Goal: Information Seeking & Learning: Learn about a topic

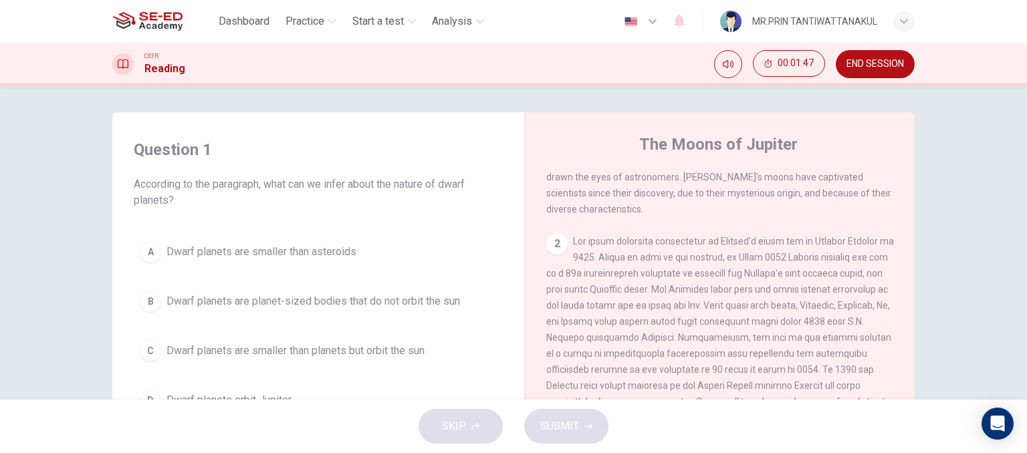
scroll to position [134, 0]
drag, startPoint x: 567, startPoint y: 245, endPoint x: 760, endPoint y: 263, distance: 194.1
click at [760, 263] on div "2" at bounding box center [720, 342] width 348 height 225
drag, startPoint x: 764, startPoint y: 261, endPoint x: 810, endPoint y: 246, distance: 47.8
click at [810, 246] on span at bounding box center [720, 342] width 348 height 219
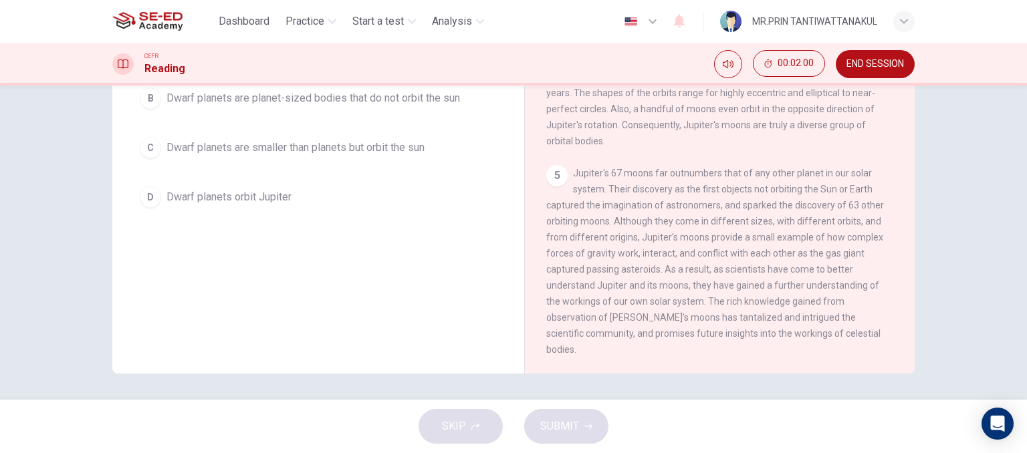
scroll to position [204, 0]
drag, startPoint x: 576, startPoint y: 191, endPoint x: 789, endPoint y: 208, distance: 214.0
click at [789, 208] on div "5 Jupiter's 67 moons far outnumbers that of any other planet in our solar syste…" at bounding box center [720, 261] width 348 height 193
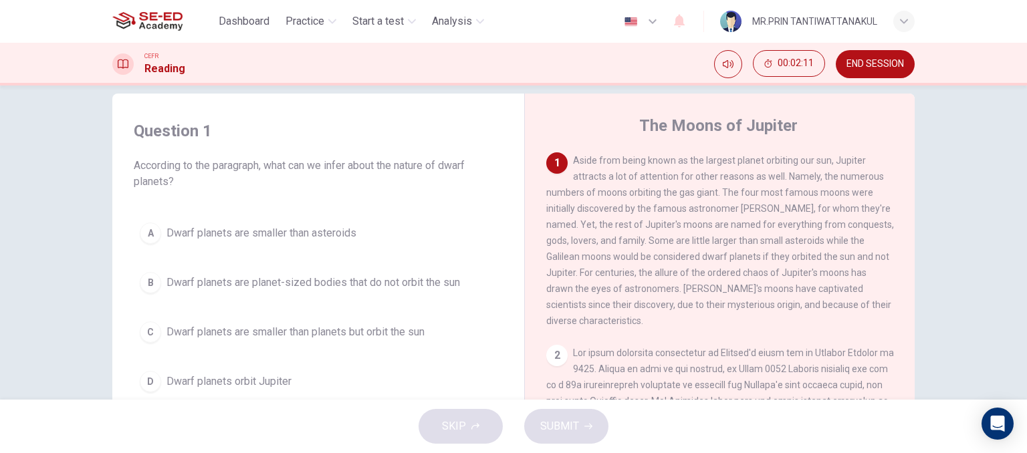
scroll to position [0, 0]
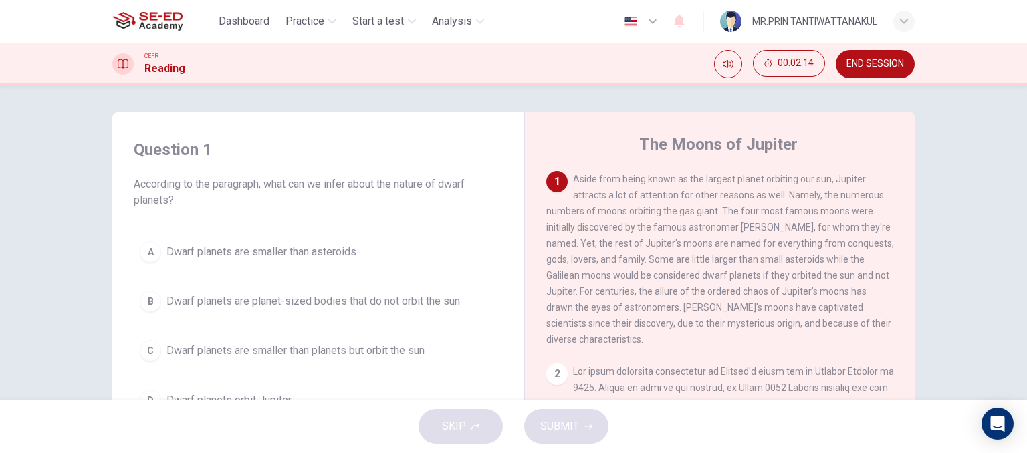
drag, startPoint x: 691, startPoint y: 184, endPoint x: 738, endPoint y: 178, distance: 47.9
click at [738, 178] on span "Aside from being known as the largest planet orbiting our sun, Jupiter attracts…" at bounding box center [720, 259] width 348 height 171
click at [731, 62] on icon "Mute" at bounding box center [728, 64] width 11 height 11
click at [736, 66] on button "Unmute" at bounding box center [728, 64] width 28 height 28
click at [670, 303] on div "1 Aside from being known as the largest planet orbiting our sun, Jupiter attrac…" at bounding box center [720, 259] width 348 height 177
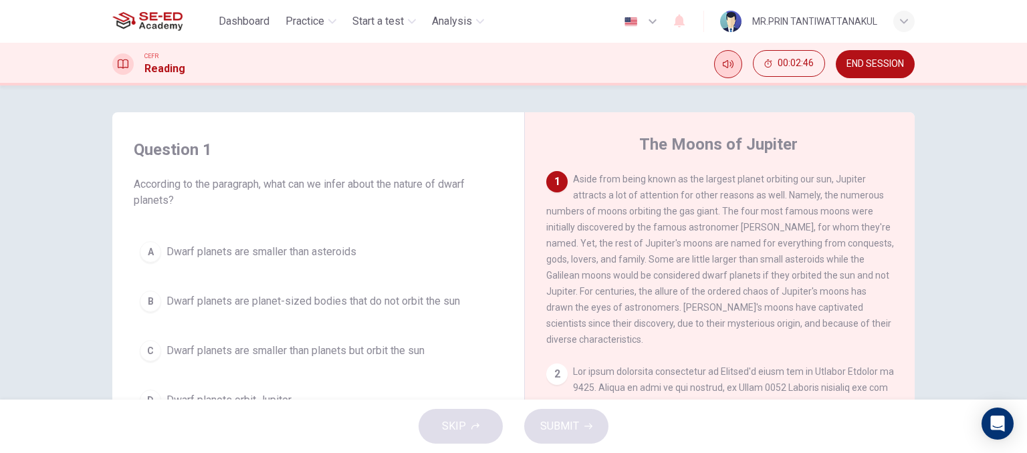
click at [730, 73] on button "Mute" at bounding box center [728, 64] width 28 height 28
click at [730, 73] on button "Unmute" at bounding box center [728, 64] width 28 height 28
click at [657, 308] on span "Aside from being known as the largest planet orbiting our sun, Jupiter attracts…" at bounding box center [720, 259] width 348 height 171
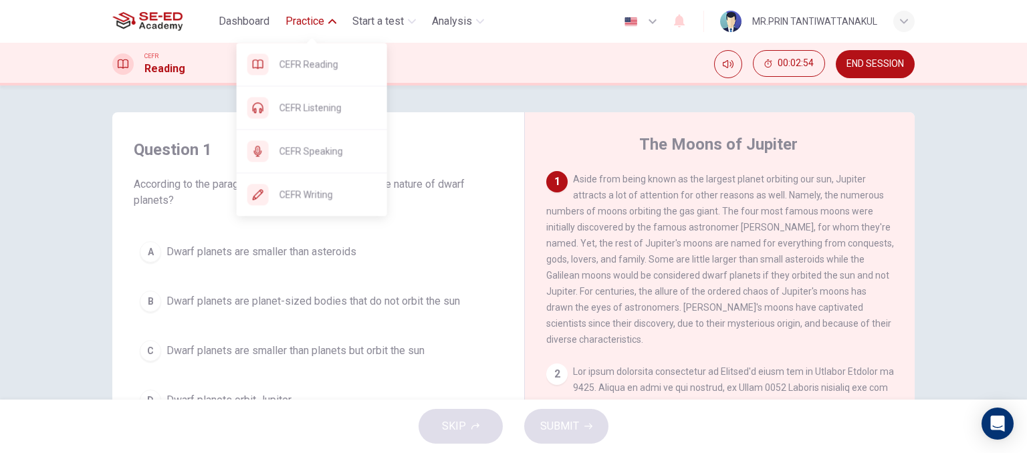
click at [321, 26] on span "Practice" at bounding box center [305, 21] width 39 height 16
drag, startPoint x: 314, startPoint y: 107, endPoint x: 313, endPoint y: 197, distance: 90.3
click at [313, 197] on nav "CEFR Reading CEFR Listening CEFR Speaking CEFR Writing" at bounding box center [312, 129] width 150 height 173
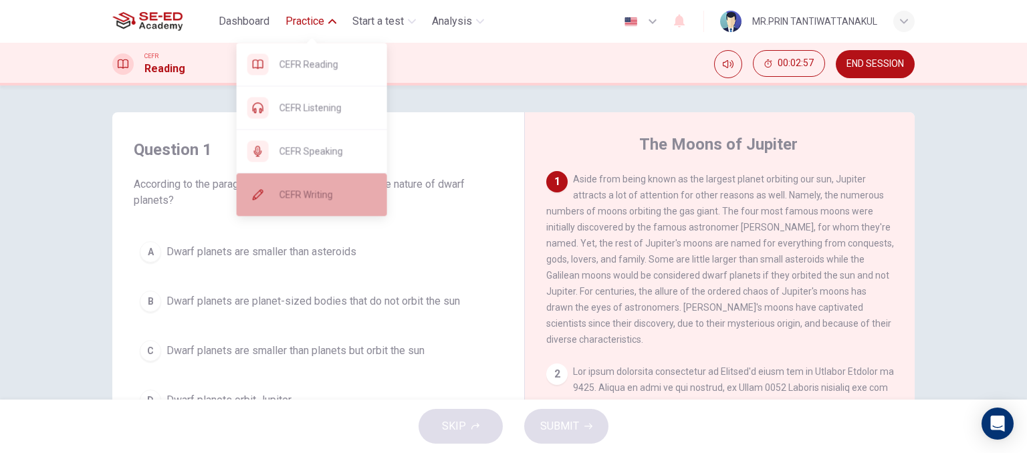
click at [313, 197] on span "CEFR Writing" at bounding box center [328, 195] width 97 height 16
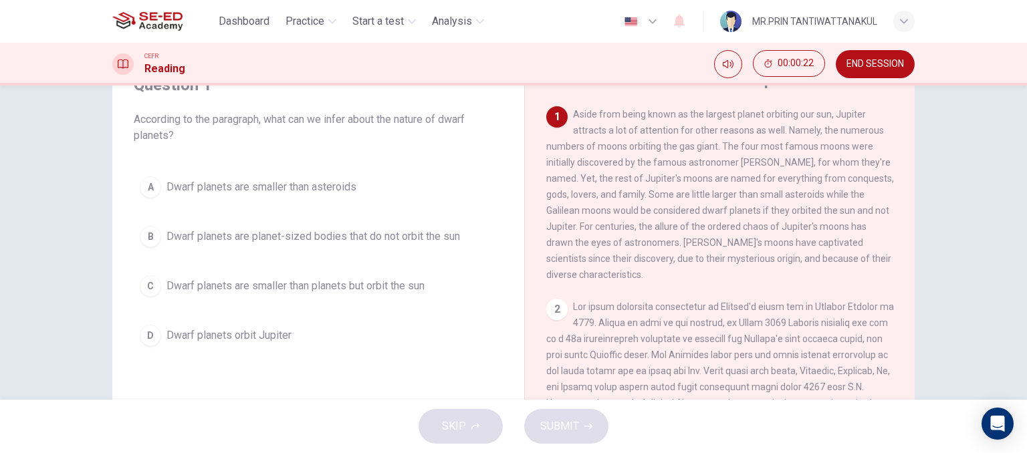
scroll to position [67, 0]
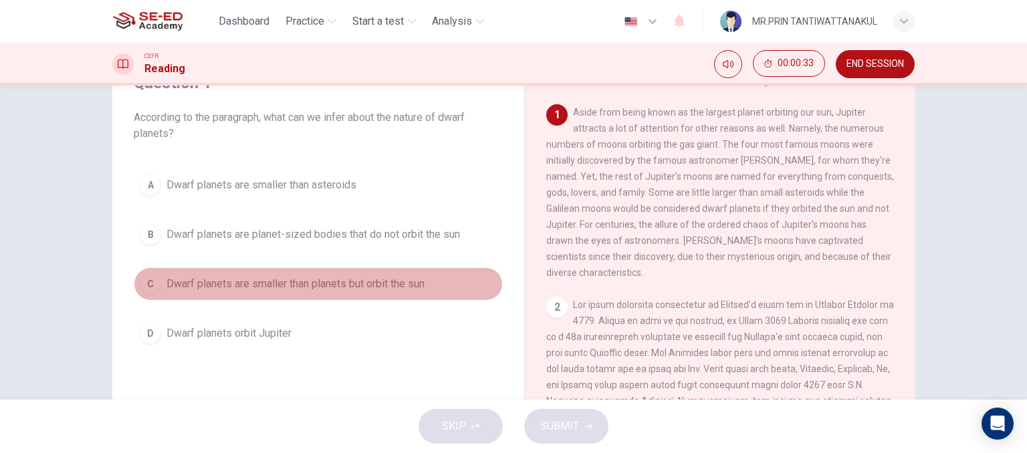
click at [383, 284] on span "Dwarf planets are smaller than planets but orbit the sun" at bounding box center [296, 284] width 258 height 16
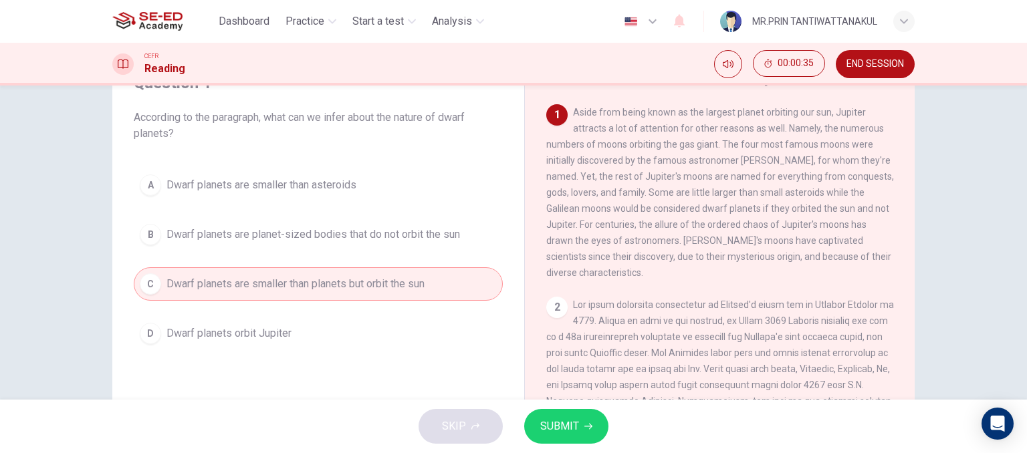
click at [591, 431] on button "SUBMIT" at bounding box center [566, 426] width 84 height 35
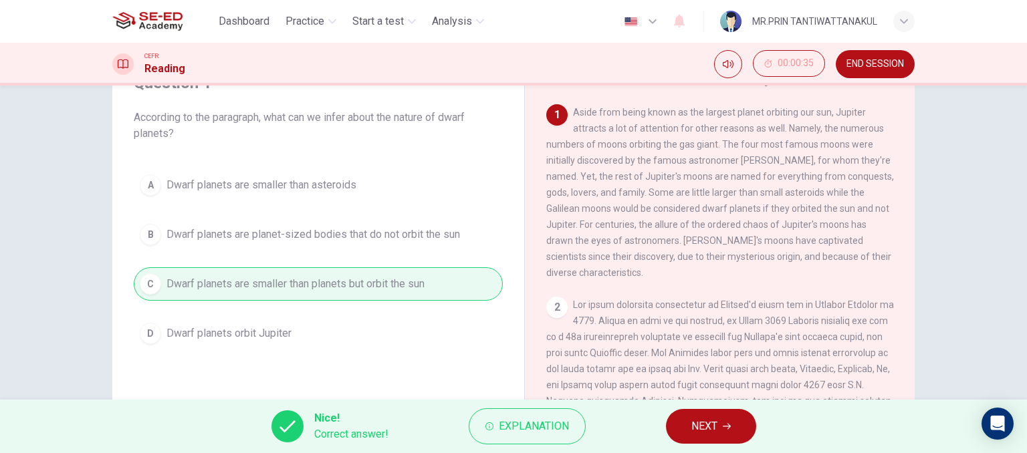
click at [724, 430] on icon "button" at bounding box center [727, 427] width 8 height 8
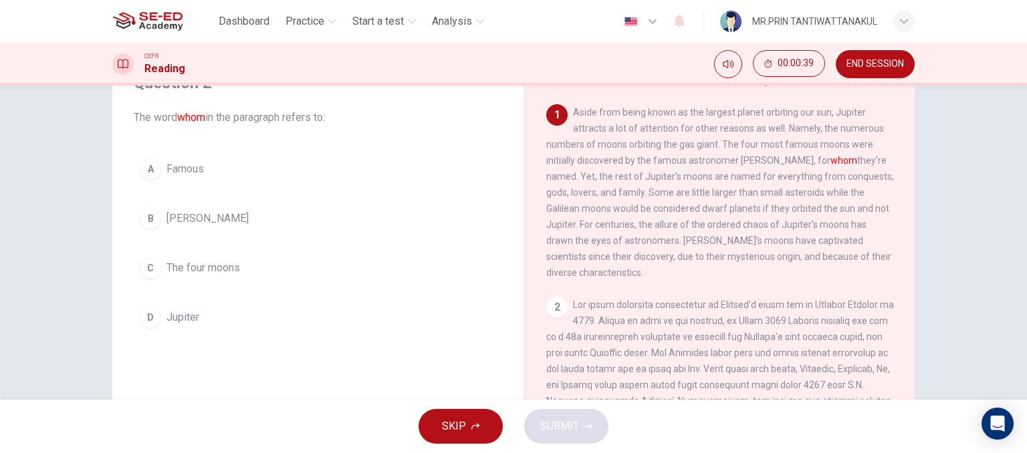
click at [144, 227] on div "B" at bounding box center [150, 218] width 21 height 21
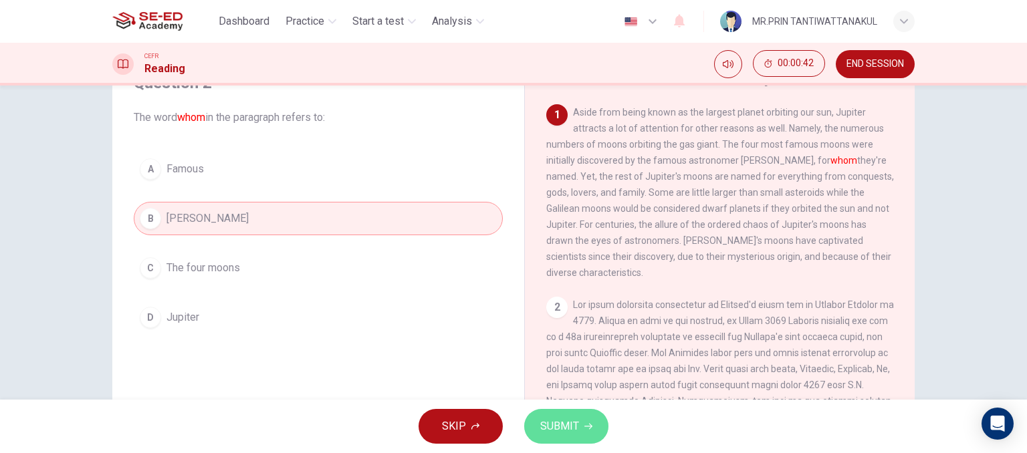
click at [568, 419] on span "SUBMIT" at bounding box center [559, 426] width 39 height 19
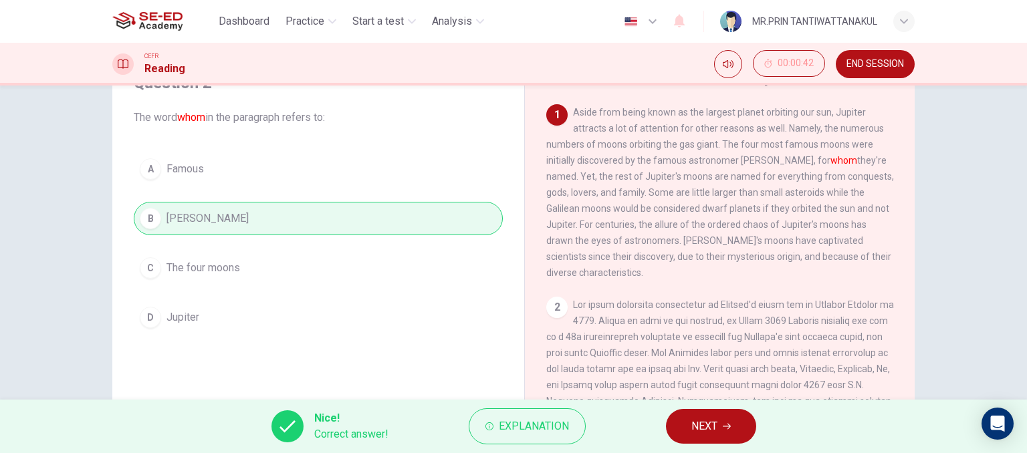
click at [693, 427] on span "NEXT" at bounding box center [704, 426] width 26 height 19
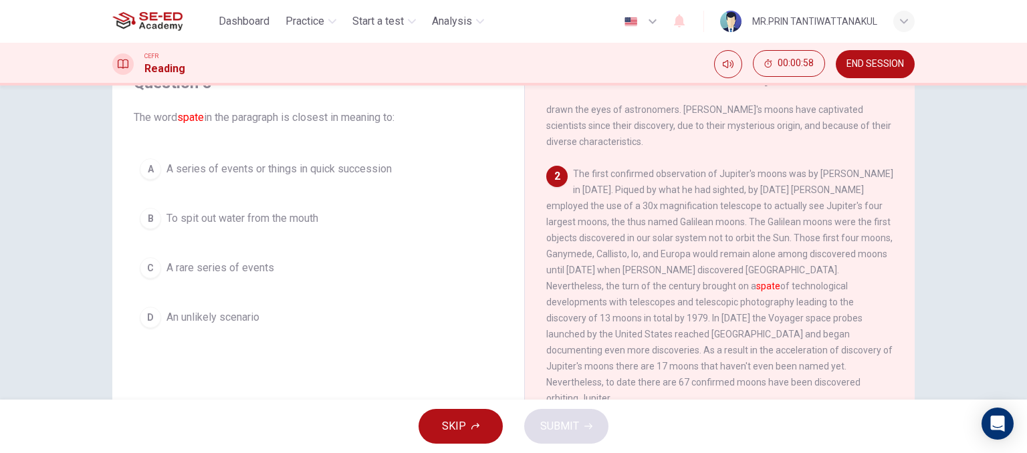
scroll to position [134, 0]
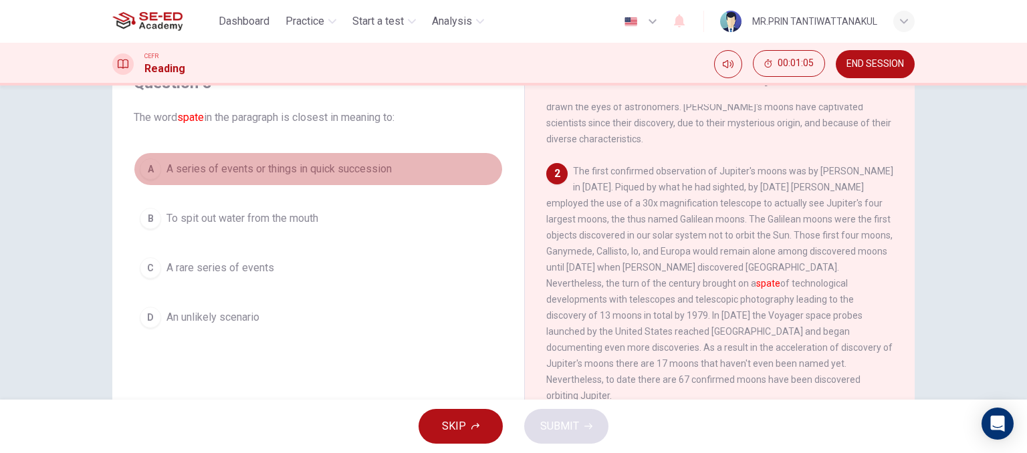
click at [160, 170] on button "A A series of events or things in quick succession" at bounding box center [318, 168] width 369 height 33
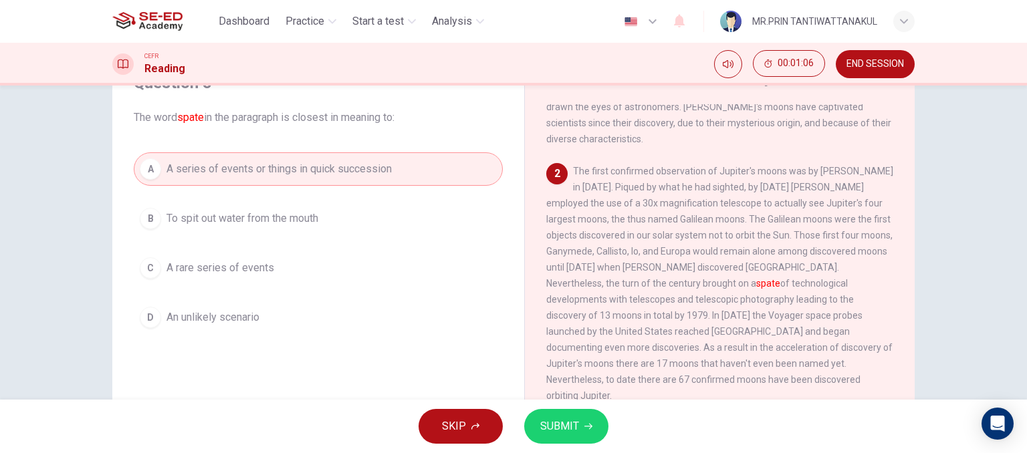
click at [586, 429] on icon "button" at bounding box center [588, 427] width 8 height 8
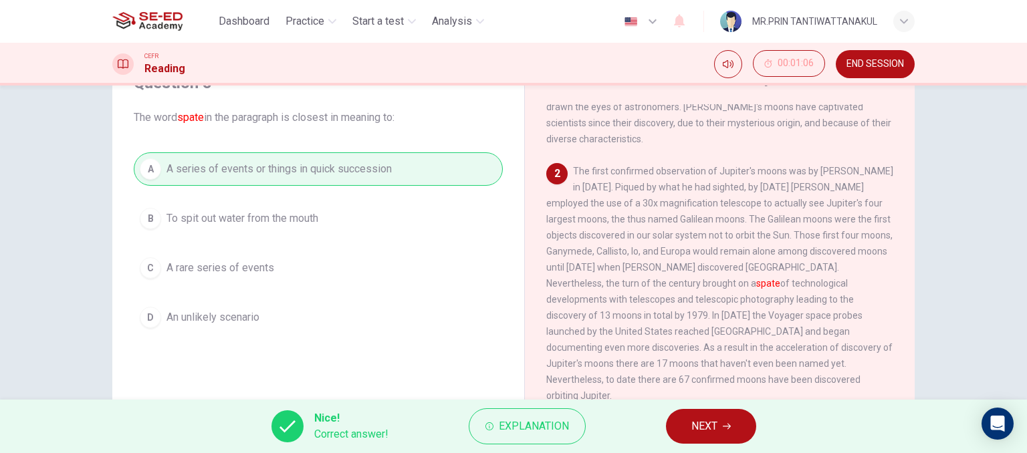
click at [738, 422] on button "NEXT" at bounding box center [711, 426] width 90 height 35
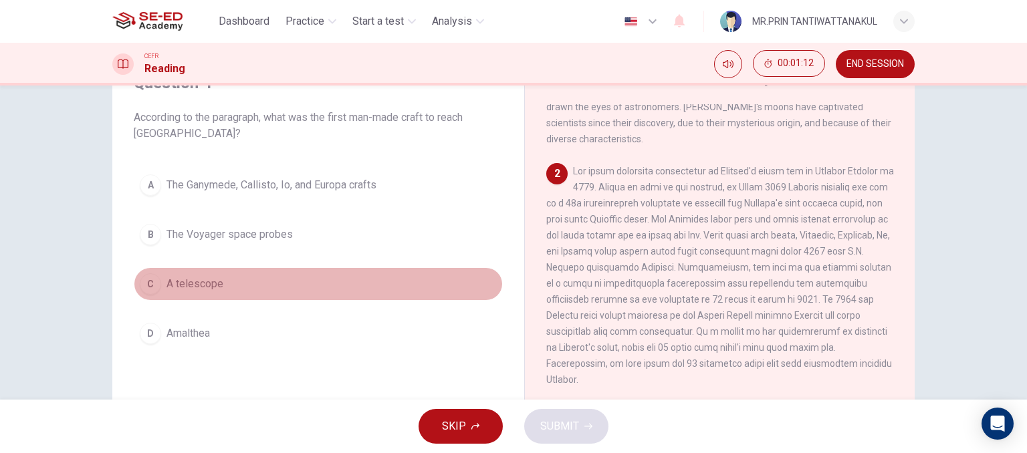
click at [195, 288] on span "A telescope" at bounding box center [195, 284] width 57 height 16
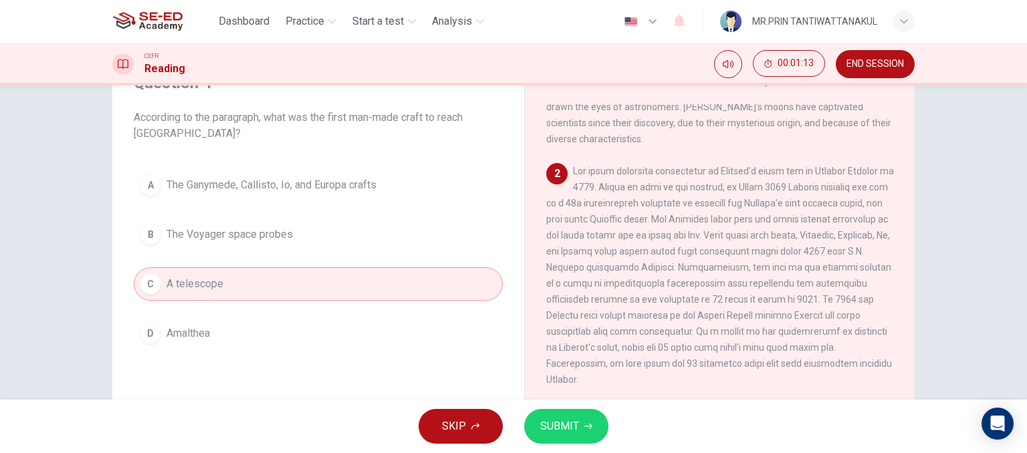
click at [585, 435] on button "SUBMIT" at bounding box center [566, 426] width 84 height 35
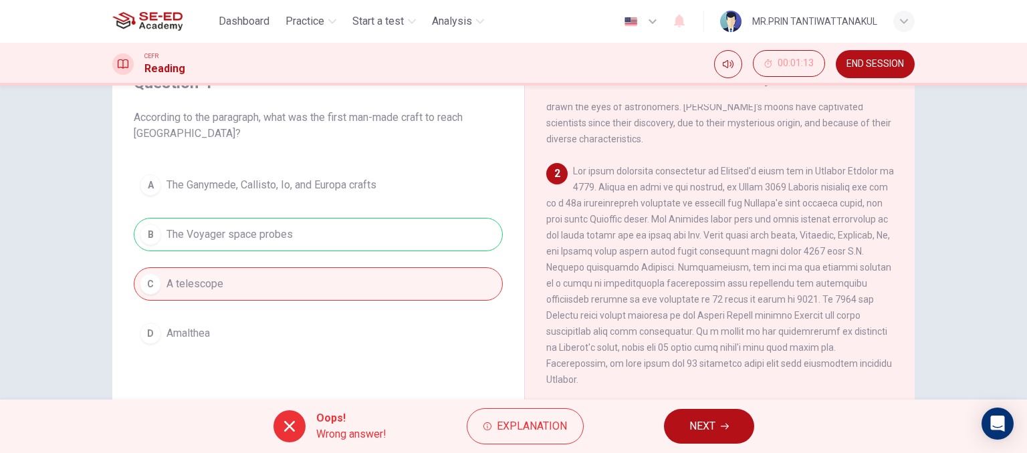
click at [699, 421] on span "NEXT" at bounding box center [702, 426] width 26 height 19
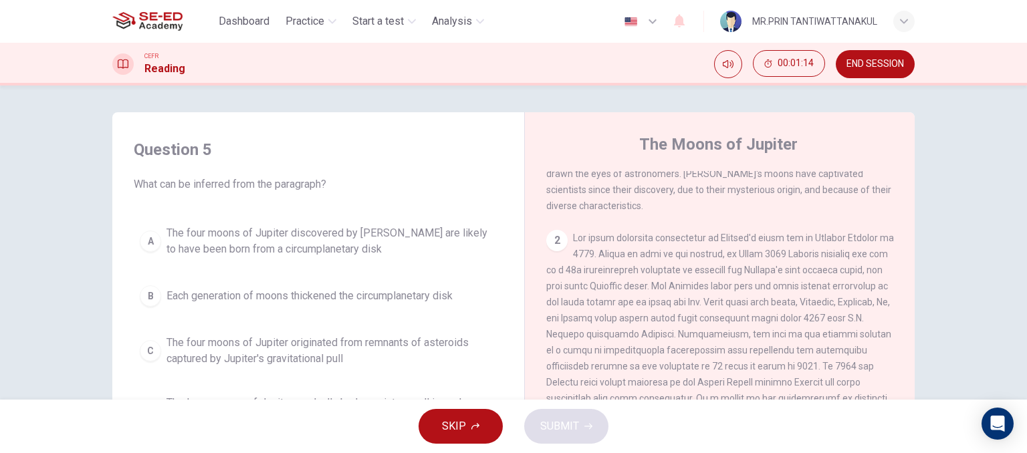
scroll to position [67, 0]
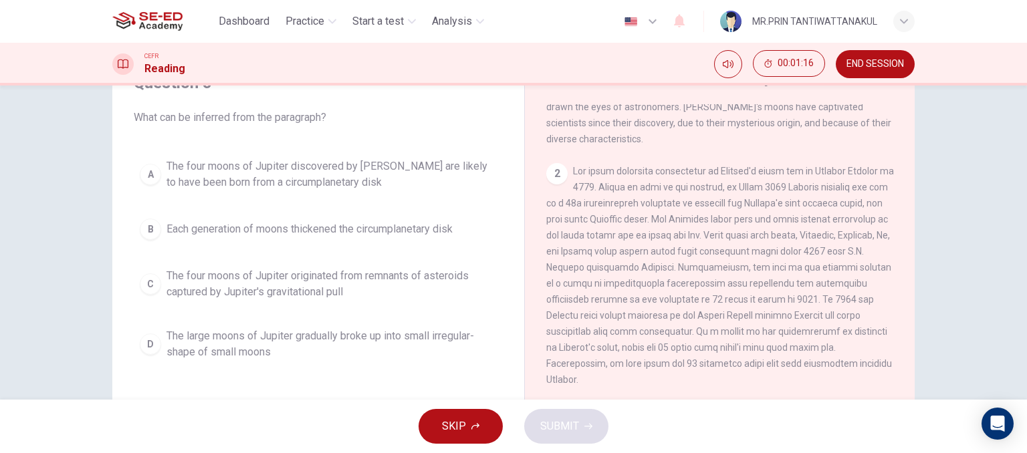
drag, startPoint x: 131, startPoint y: 117, endPoint x: 342, endPoint y: 132, distance: 211.8
click at [342, 132] on div "Question 5 What can be inferred from the paragraph? A The four moons of Jupiter…" at bounding box center [318, 219] width 391 height 321
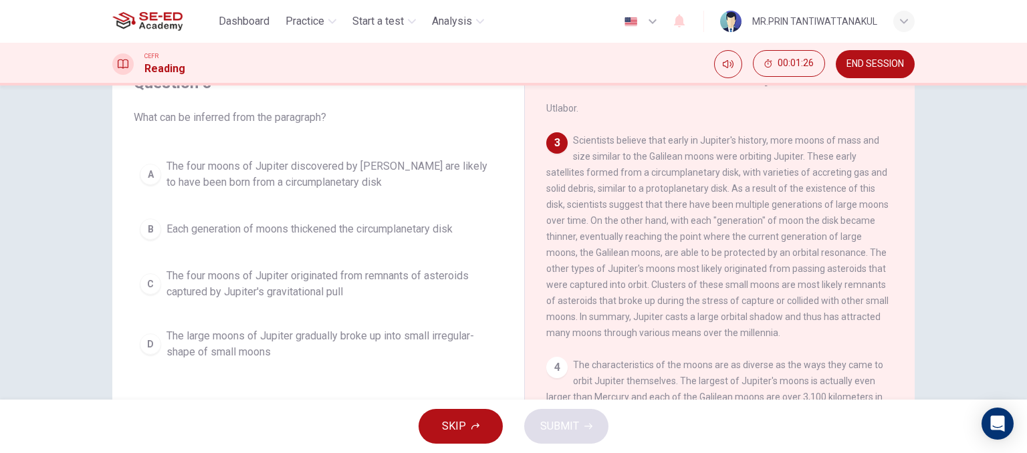
scroll to position [401, 0]
drag, startPoint x: 571, startPoint y: 159, endPoint x: 769, endPoint y: 172, distance: 198.3
click at [769, 172] on span "Scientists believe that early in Jupiter's history, more moons of mass and size…" at bounding box center [717, 240] width 342 height 203
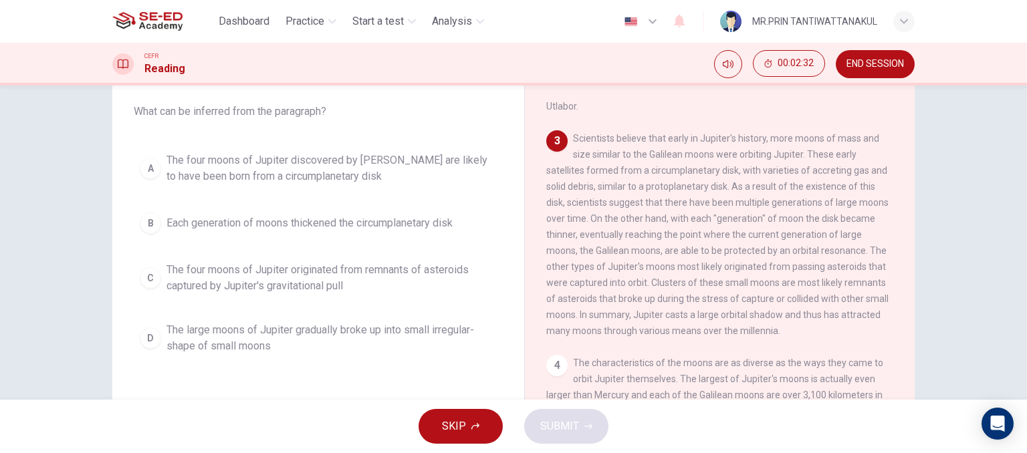
click at [140, 164] on div "A" at bounding box center [150, 168] width 21 height 21
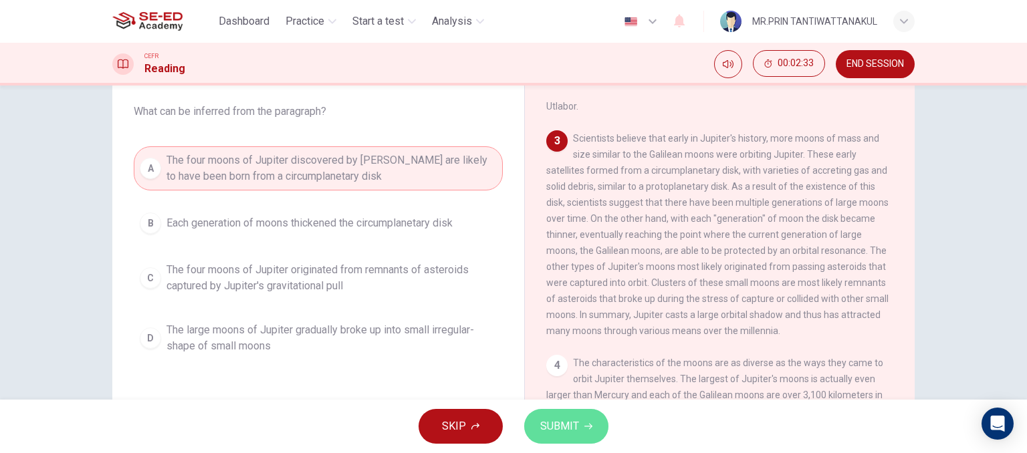
click at [572, 425] on span "SUBMIT" at bounding box center [559, 426] width 39 height 19
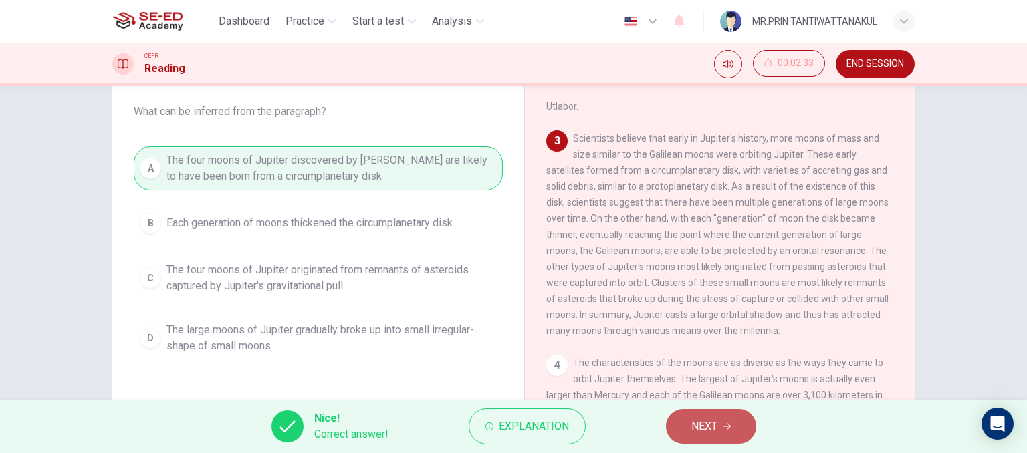
click at [701, 426] on span "NEXT" at bounding box center [704, 426] width 26 height 19
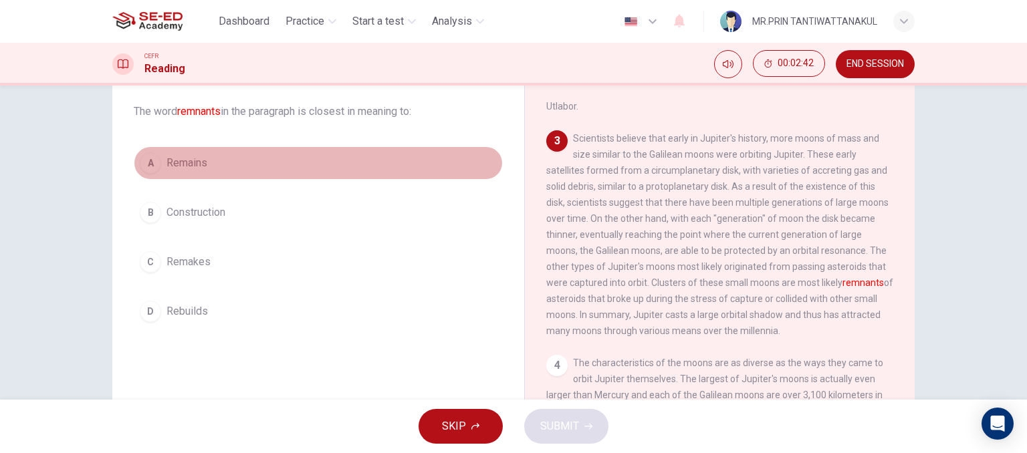
click at [143, 165] on div "A" at bounding box center [150, 162] width 21 height 21
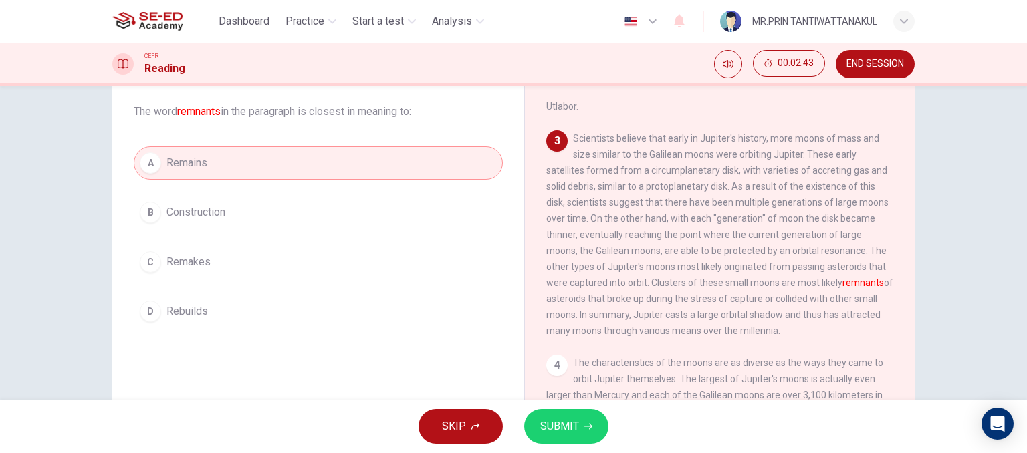
click at [578, 423] on button "SUBMIT" at bounding box center [566, 426] width 84 height 35
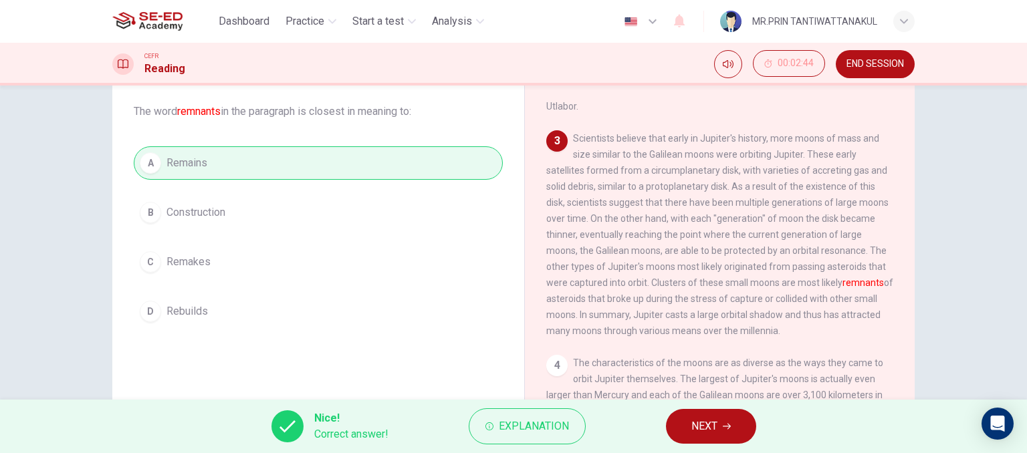
click at [716, 427] on span "NEXT" at bounding box center [704, 426] width 26 height 19
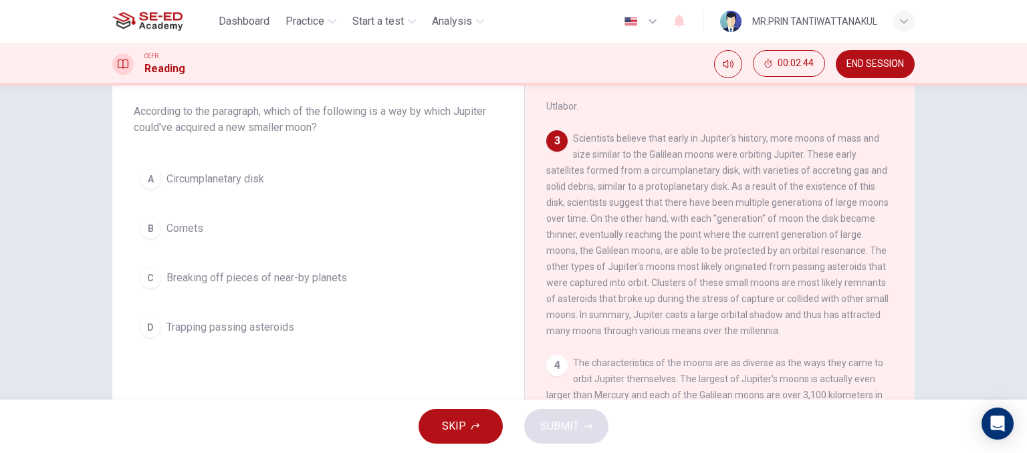
drag, startPoint x: 140, startPoint y: 117, endPoint x: 401, endPoint y: 139, distance: 261.7
click at [401, 139] on div "Question 7 According to the paragraph, which of the following is a way by which…" at bounding box center [318, 205] width 391 height 305
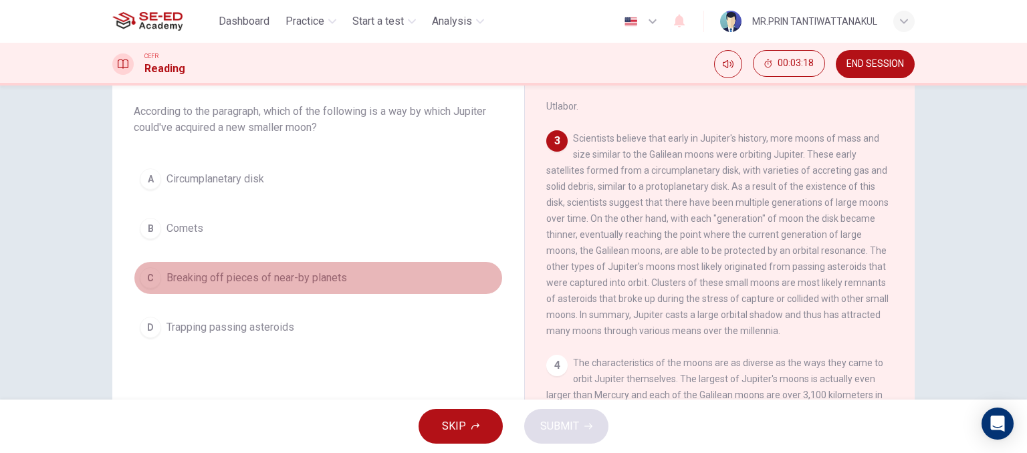
click at [253, 279] on span "Breaking off pieces of near-by planets" at bounding box center [257, 278] width 181 height 16
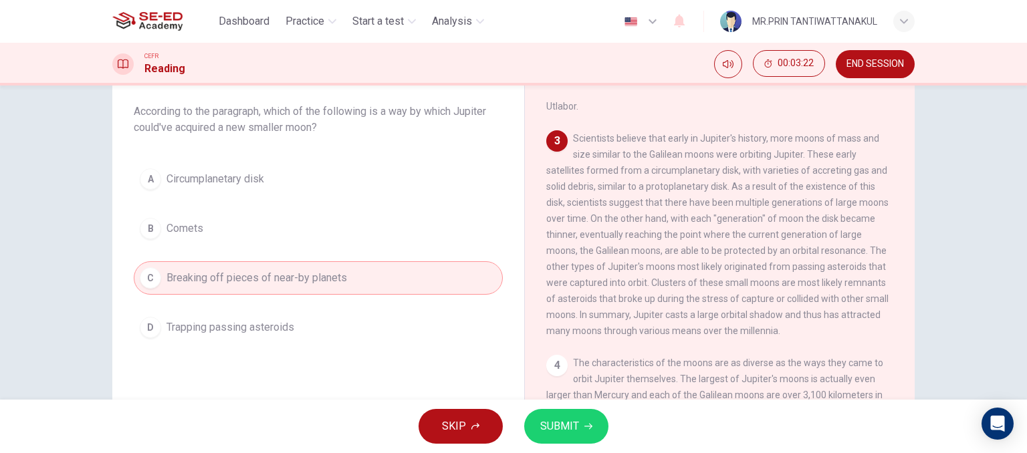
click at [573, 422] on span "SUBMIT" at bounding box center [559, 426] width 39 height 19
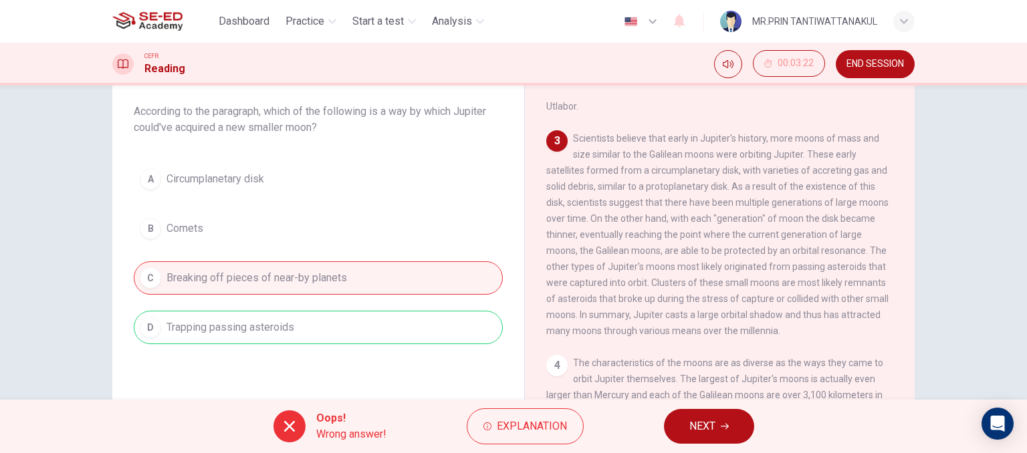
click at [723, 431] on button "NEXT" at bounding box center [709, 426] width 90 height 35
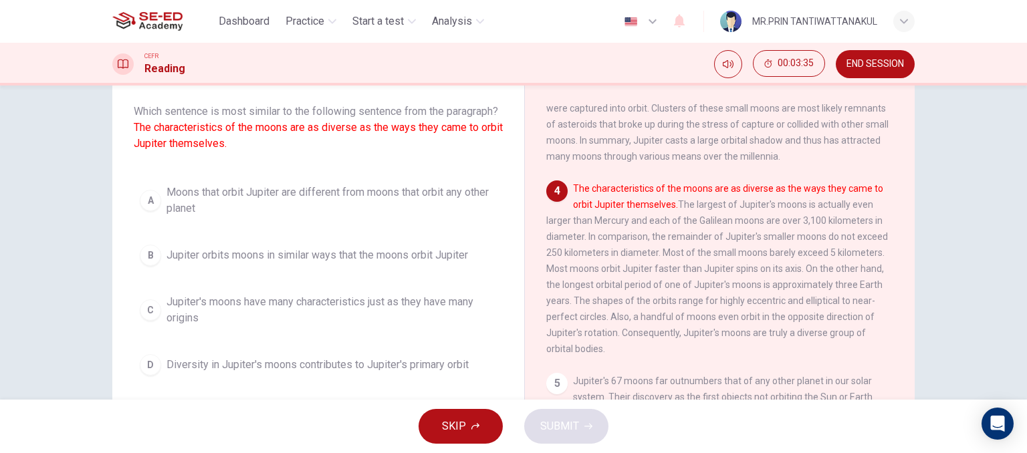
scroll to position [572, 0]
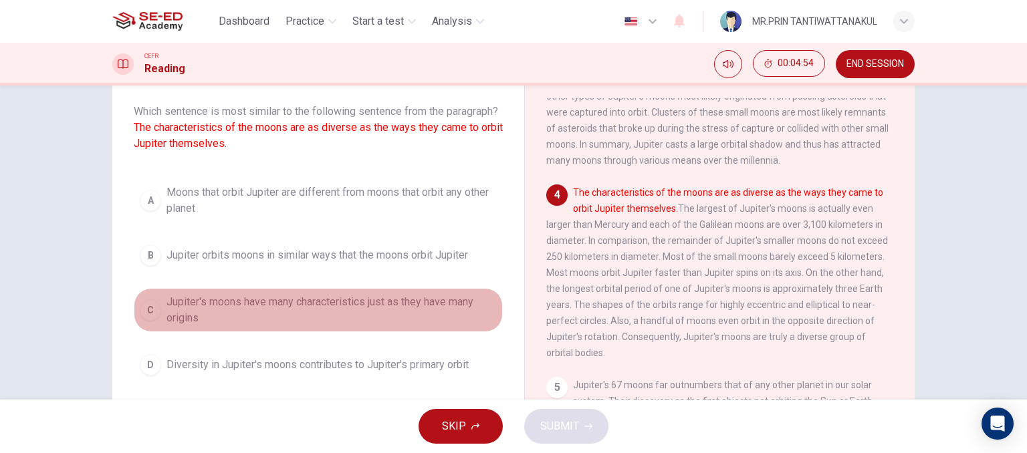
click at [147, 321] on div "C" at bounding box center [150, 310] width 21 height 21
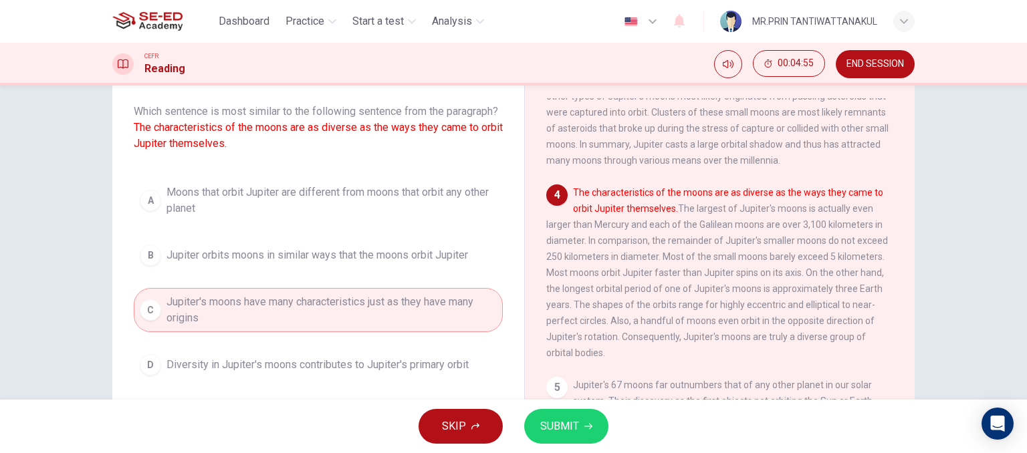
click at [590, 434] on button "SUBMIT" at bounding box center [566, 426] width 84 height 35
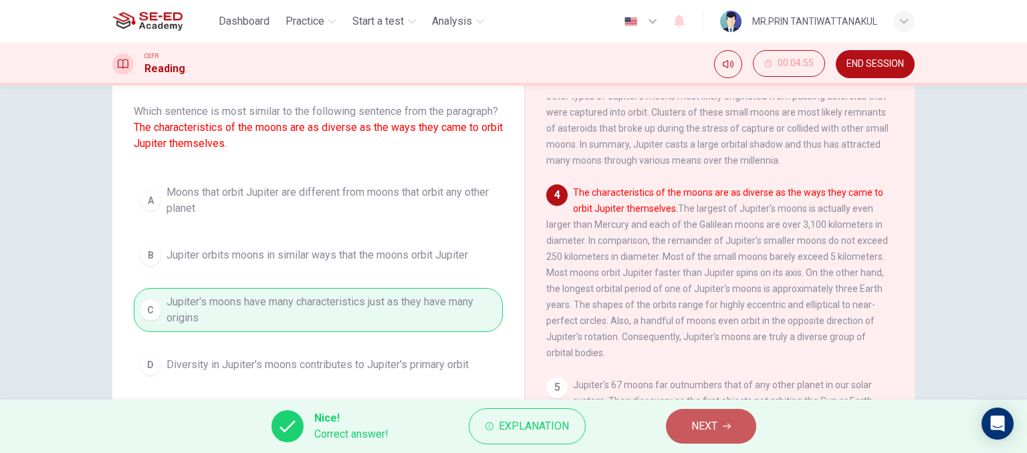
click at [713, 431] on span "NEXT" at bounding box center [704, 426] width 26 height 19
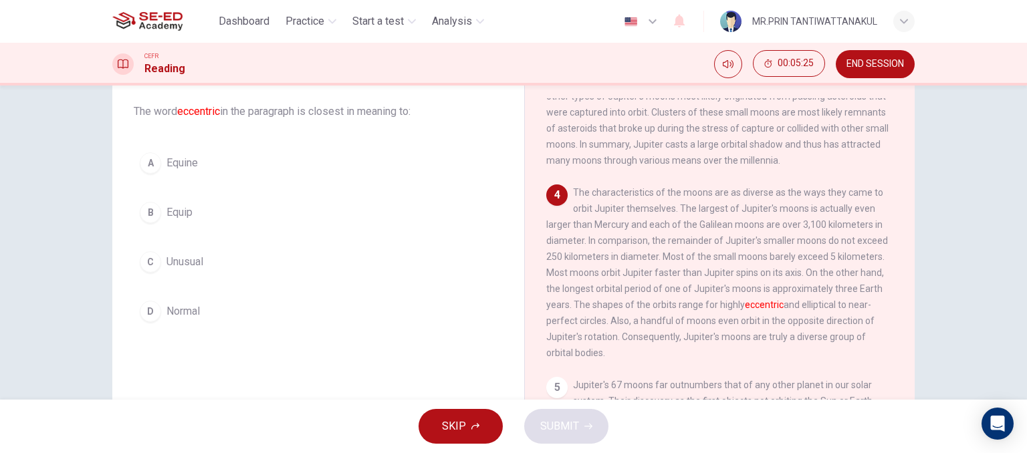
drag, startPoint x: 619, startPoint y: 331, endPoint x: 714, endPoint y: 350, distance: 96.1
click at [714, 350] on span "The characteristics of the moons are as diverse as the ways they came to orbit …" at bounding box center [717, 272] width 342 height 171
click at [150, 261] on div "C" at bounding box center [150, 261] width 21 height 21
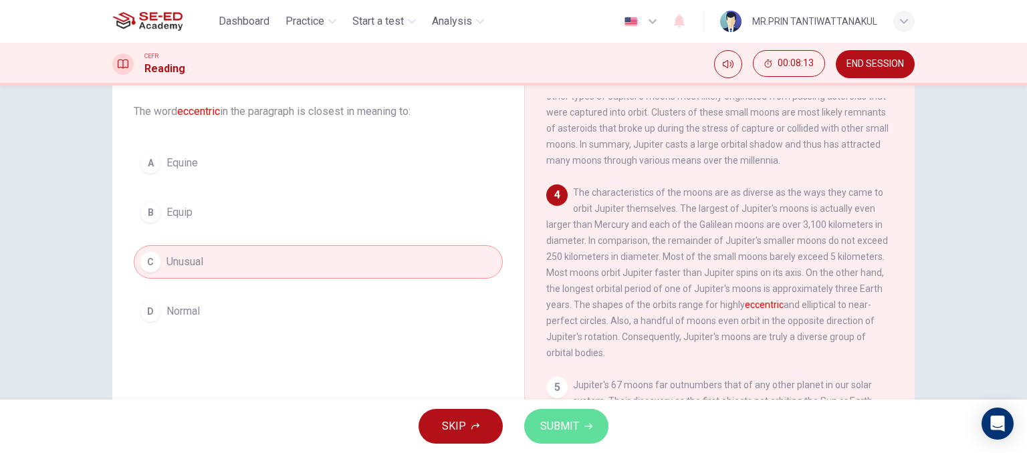
click at [574, 425] on span "SUBMIT" at bounding box center [559, 426] width 39 height 19
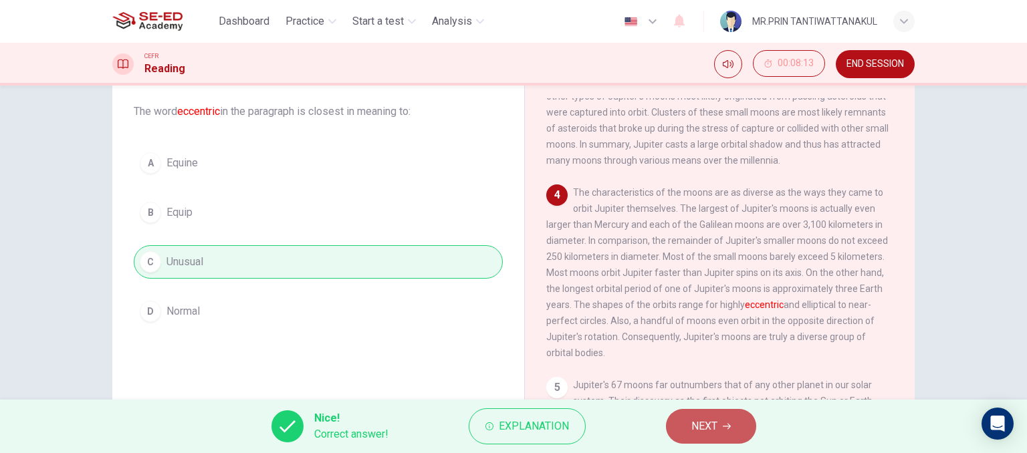
click at [737, 431] on button "NEXT" at bounding box center [711, 426] width 90 height 35
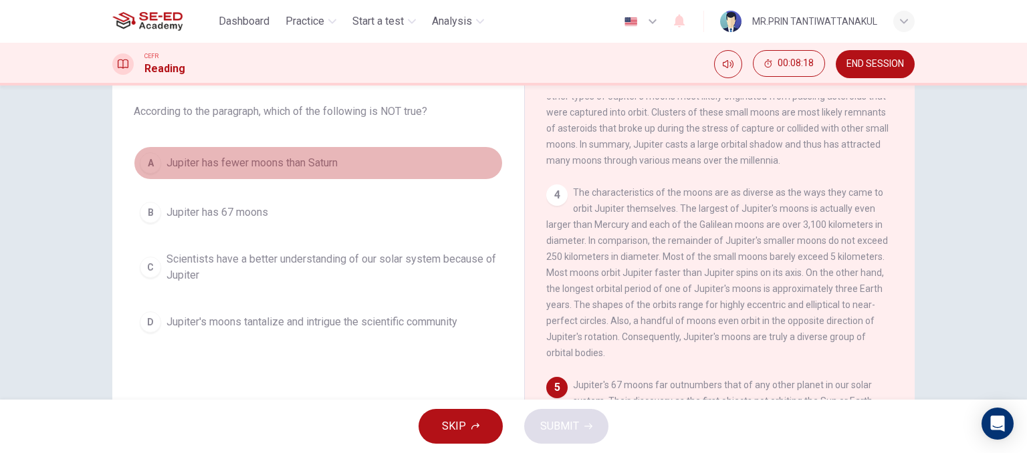
click at [206, 165] on span "Jupiter has fewer moons than Saturn" at bounding box center [252, 163] width 171 height 16
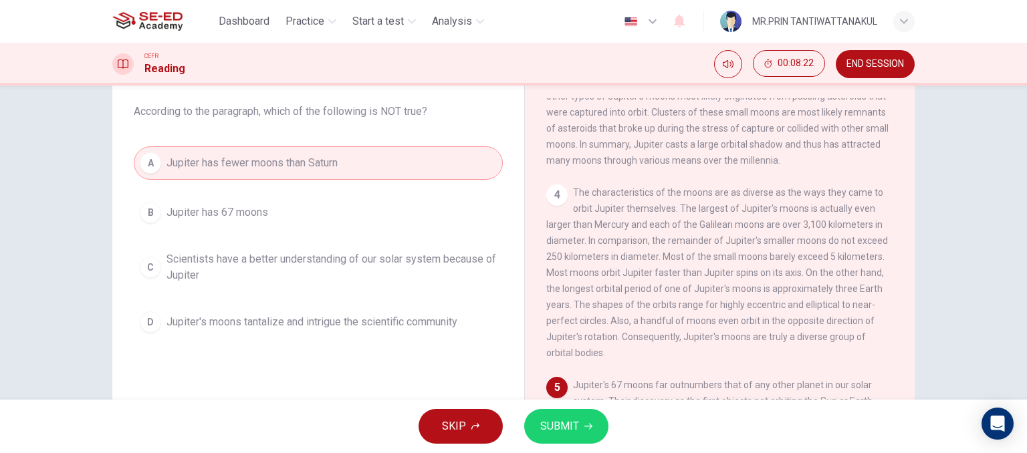
click at [566, 419] on span "SUBMIT" at bounding box center [559, 426] width 39 height 19
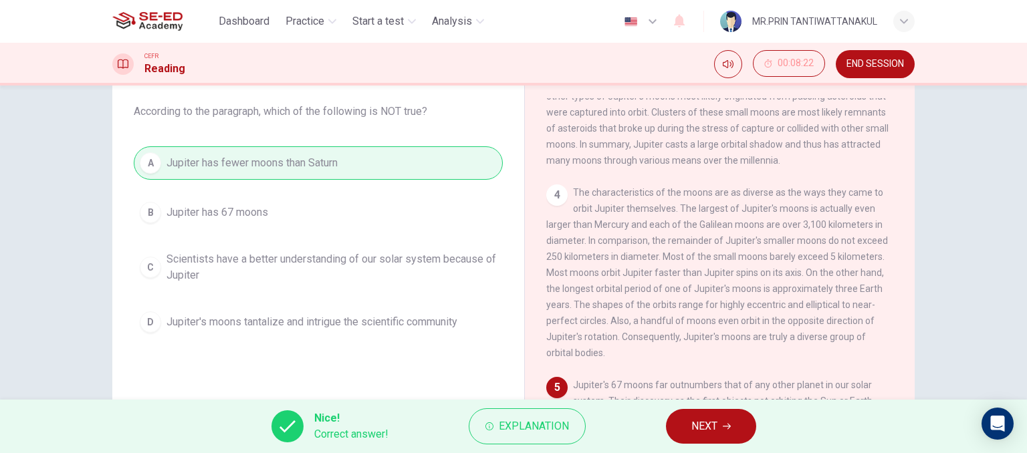
click at [736, 432] on button "NEXT" at bounding box center [711, 426] width 90 height 35
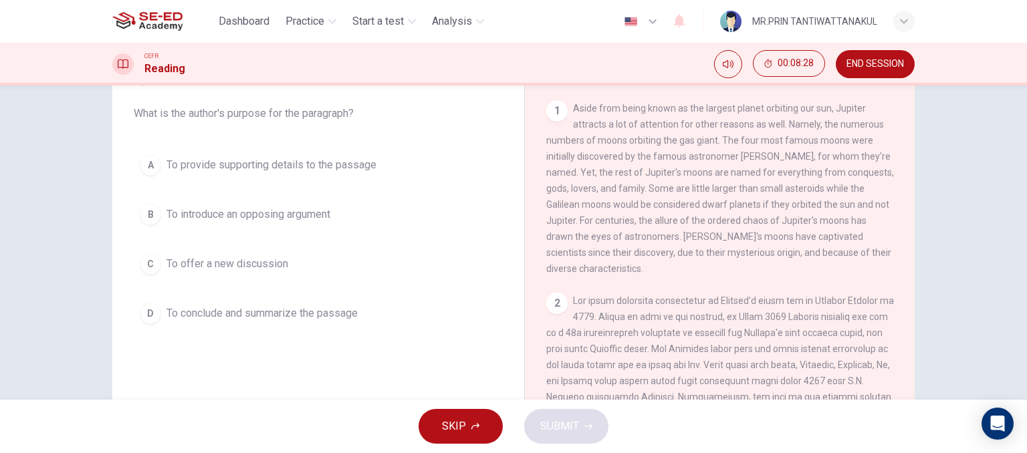
scroll to position [73, 0]
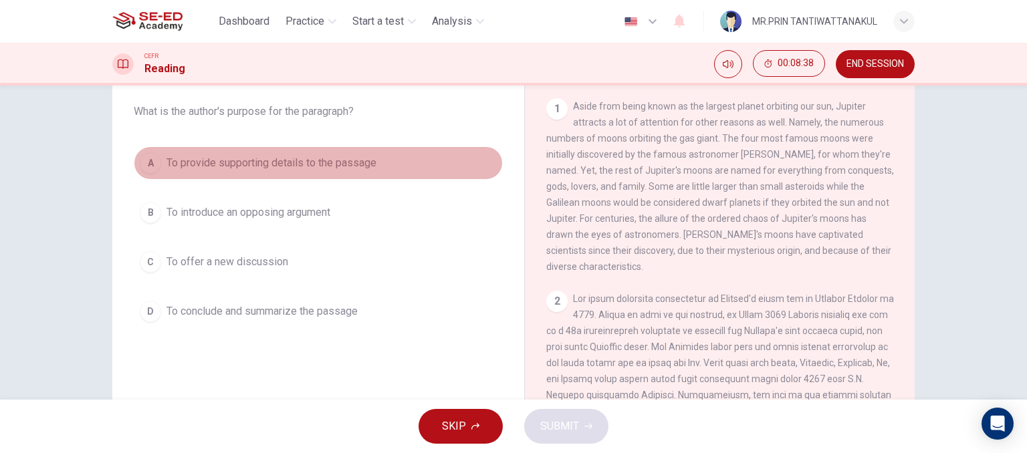
click at [318, 162] on span "To provide supporting details to the passage" at bounding box center [272, 163] width 210 height 16
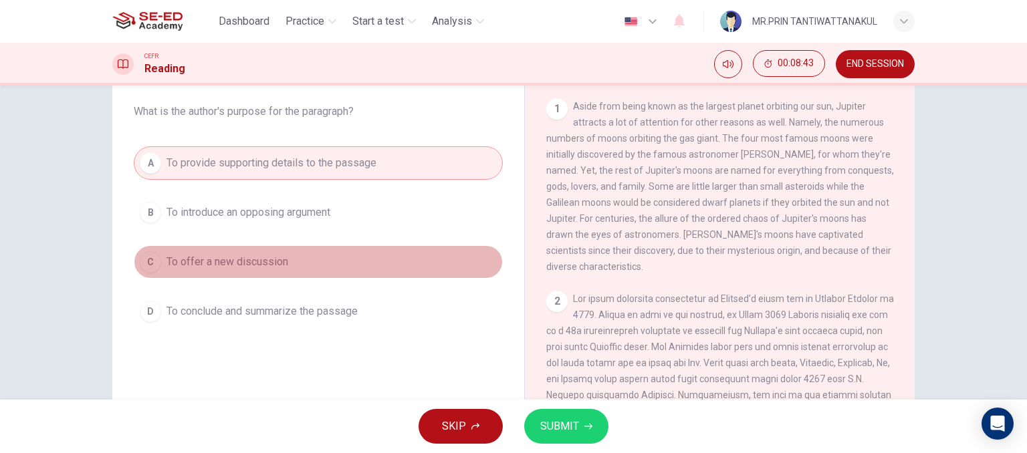
click at [272, 263] on span "To offer a new discussion" at bounding box center [228, 262] width 122 height 16
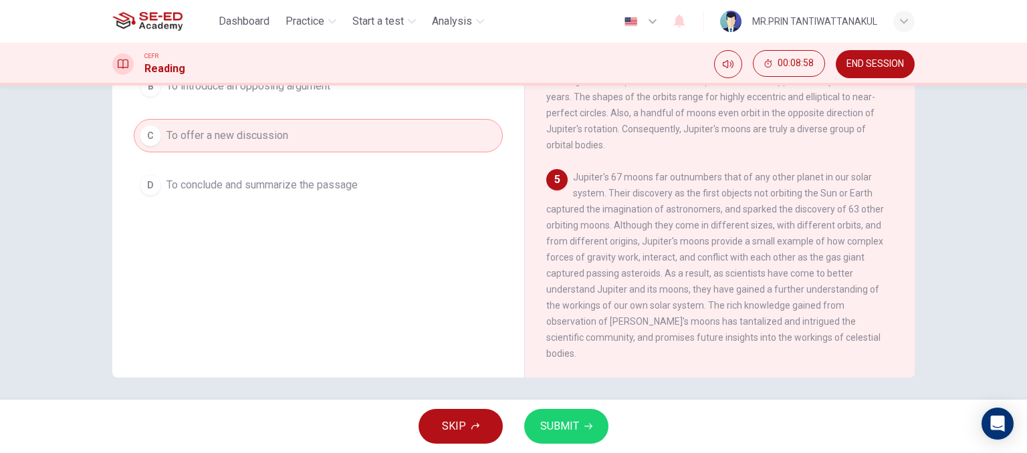
scroll to position [204, 0]
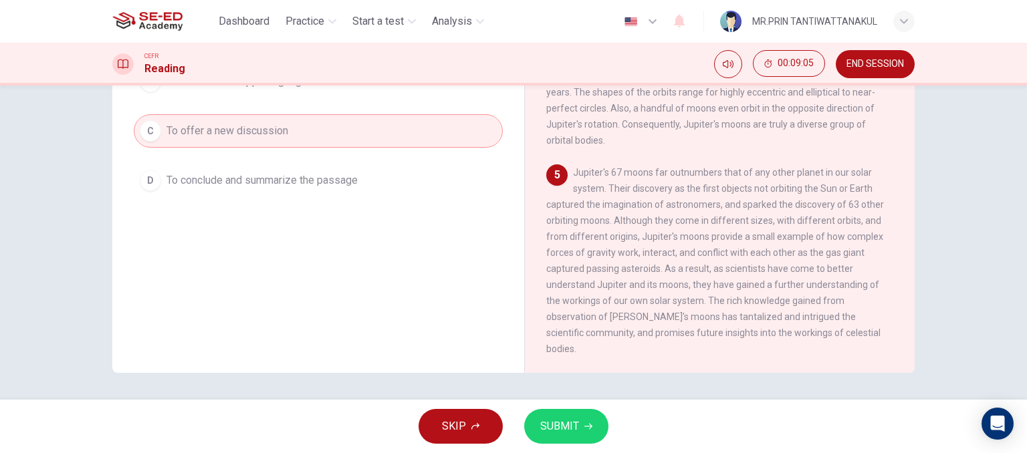
drag, startPoint x: 661, startPoint y: 187, endPoint x: 748, endPoint y: 188, distance: 87.6
click at [748, 188] on span "Jupiter's 67 moons far outnumbers that of any other planet in our solar system.…" at bounding box center [715, 260] width 338 height 187
drag, startPoint x: 685, startPoint y: 209, endPoint x: 465, endPoint y: 148, distance: 227.8
click at [559, 236] on span "Jupiter's 67 moons far outnumbers that of any other planet in our solar system.…" at bounding box center [715, 260] width 338 height 187
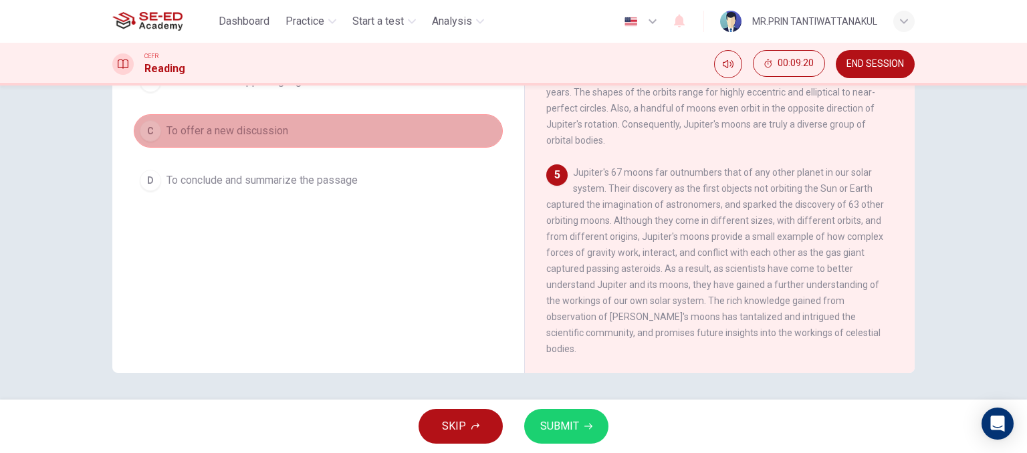
click at [428, 136] on button "C To offer a new discussion" at bounding box center [318, 130] width 369 height 33
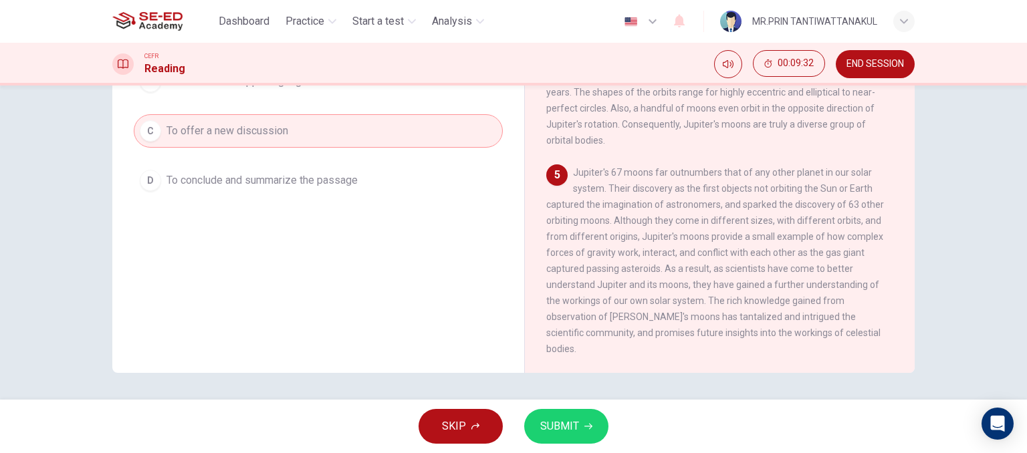
click at [578, 423] on span "SUBMIT" at bounding box center [559, 426] width 39 height 19
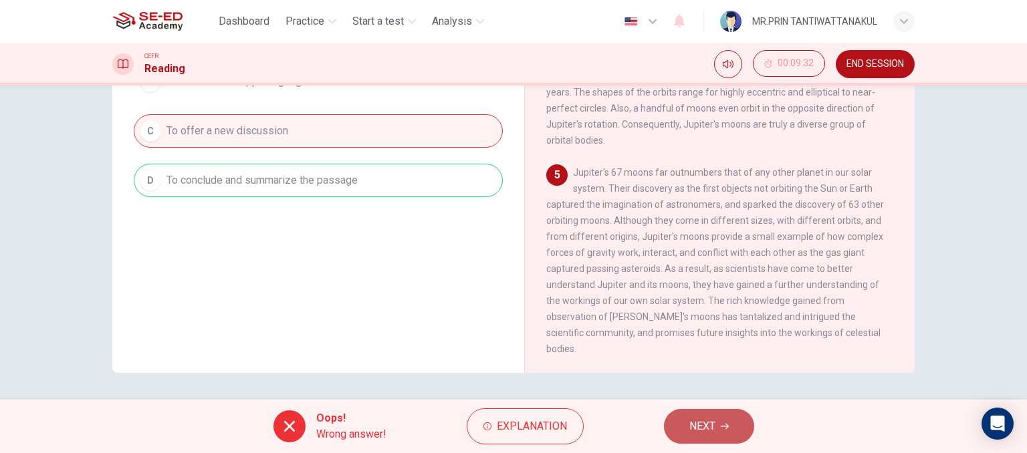
click at [750, 429] on button "NEXT" at bounding box center [709, 426] width 90 height 35
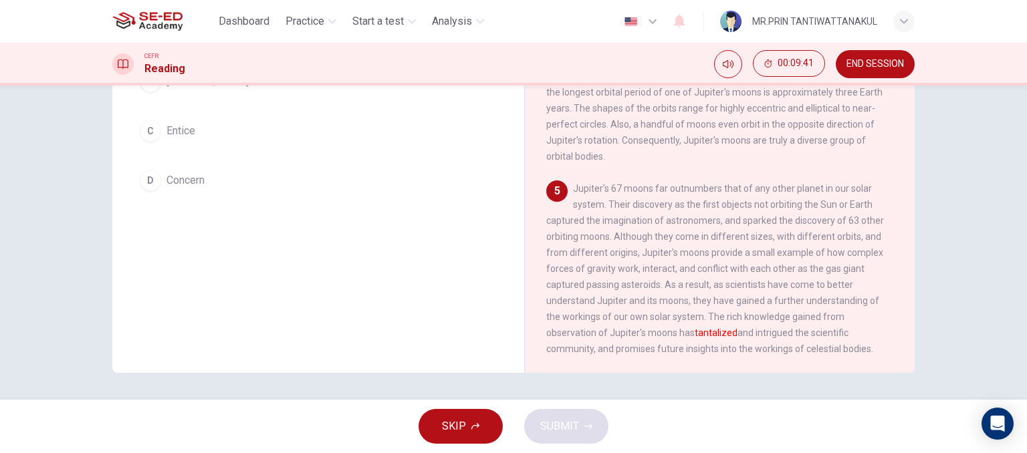
drag, startPoint x: 692, startPoint y: 337, endPoint x: 753, endPoint y: 334, distance: 60.9
click at [753, 334] on span "Jupiter's 67 moons far outnumbers that of any other planet in our solar system.…" at bounding box center [715, 268] width 338 height 171
drag, startPoint x: 754, startPoint y: 334, endPoint x: 768, endPoint y: 334, distance: 14.0
click at [754, 334] on span "Jupiter's 67 moons far outnumbers that of any other planet in our solar system.…" at bounding box center [715, 268] width 338 height 171
click at [784, 334] on span "Jupiter's 67 moons far outnumbers that of any other planet in our solar system.…" at bounding box center [715, 268] width 338 height 171
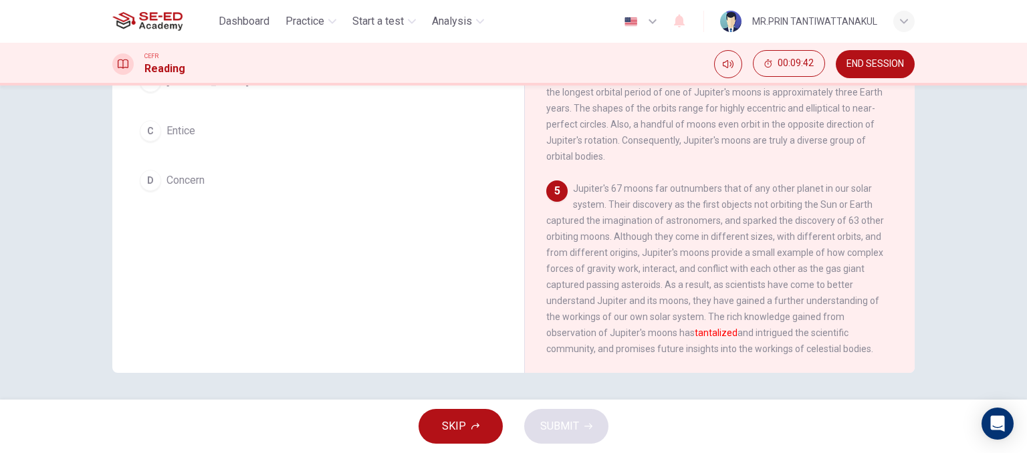
click at [784, 334] on span "Jupiter's 67 moons far outnumbers that of any other planet in our solar system.…" at bounding box center [715, 268] width 338 height 171
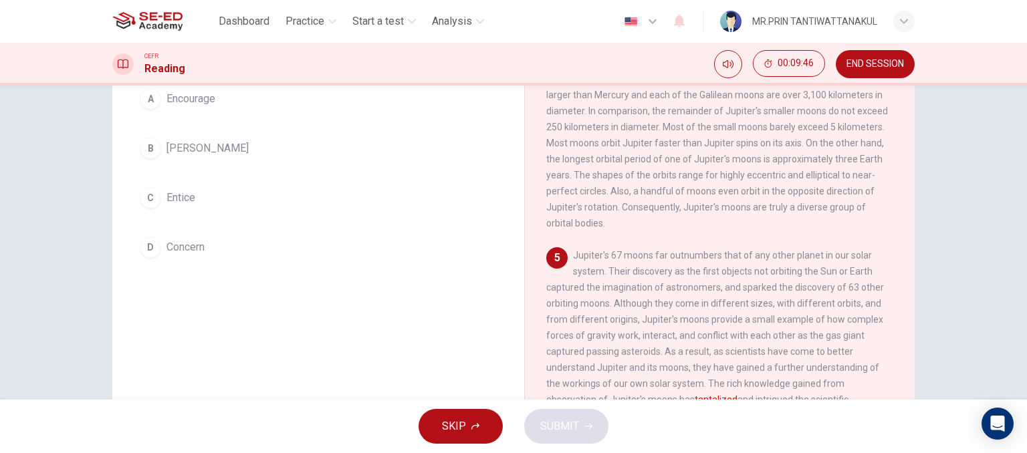
scroll to position [669, 0]
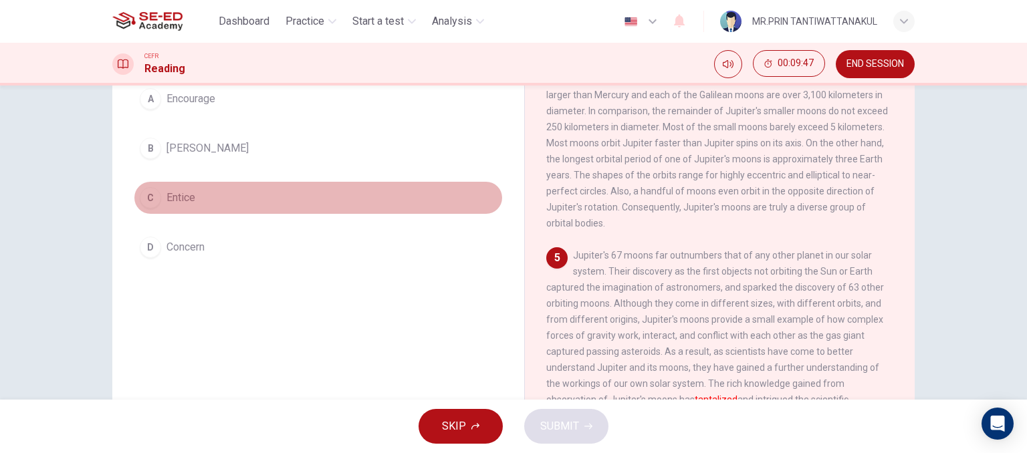
click at [150, 199] on div "C" at bounding box center [150, 197] width 21 height 21
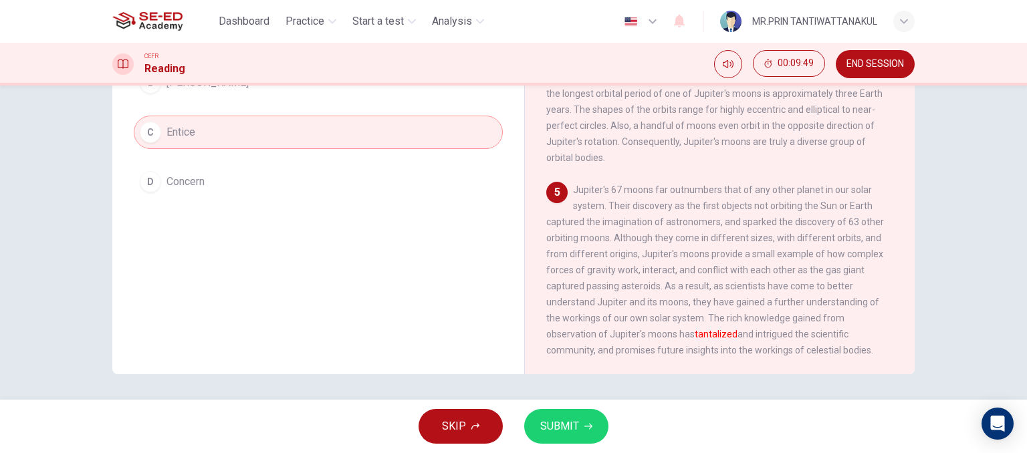
scroll to position [204, 0]
click at [557, 420] on span "SUBMIT" at bounding box center [559, 426] width 39 height 19
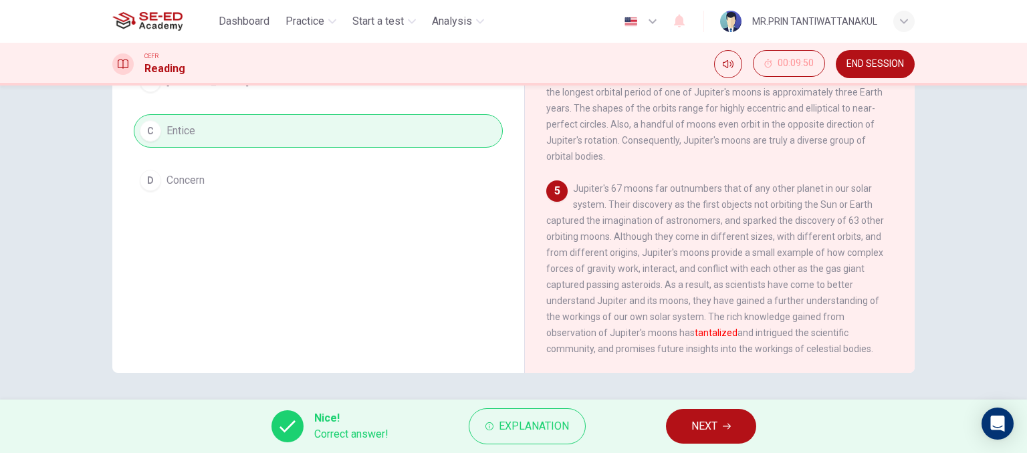
click at [752, 422] on button "NEXT" at bounding box center [711, 426] width 90 height 35
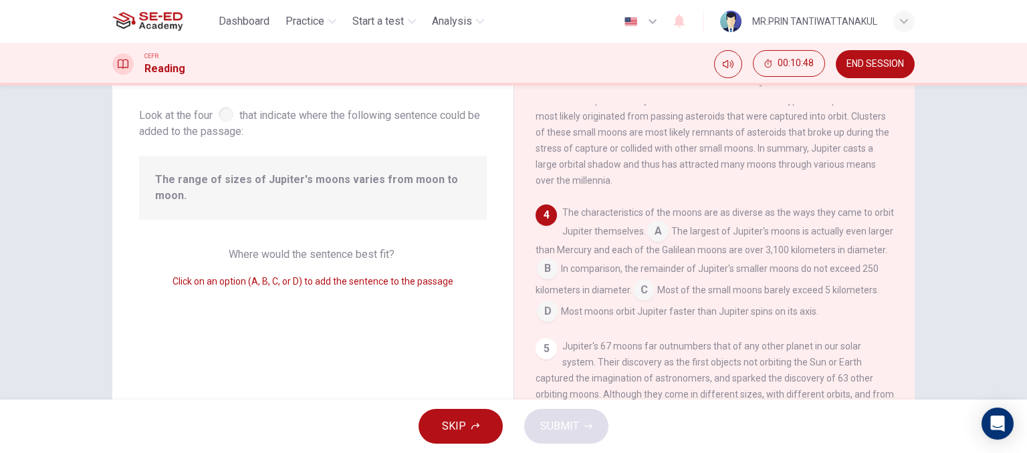
scroll to position [70, 0]
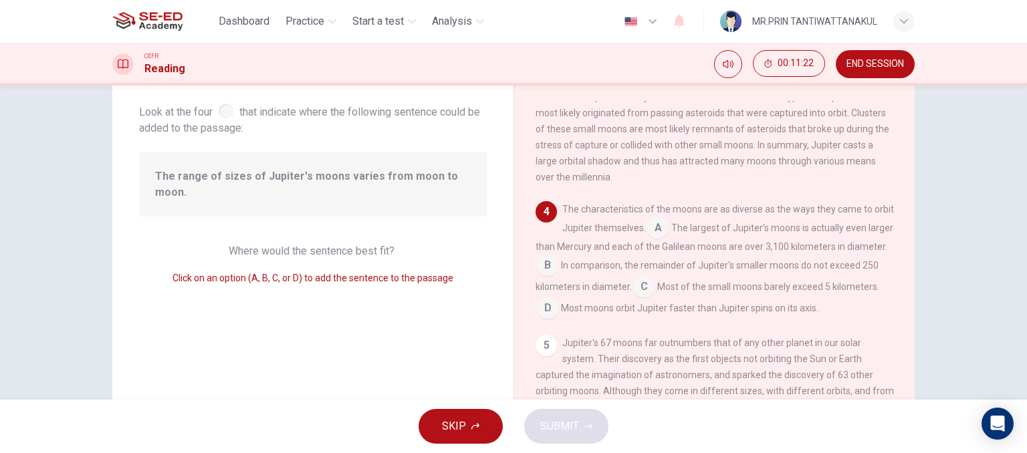
click at [669, 240] on input at bounding box center [657, 229] width 21 height 21
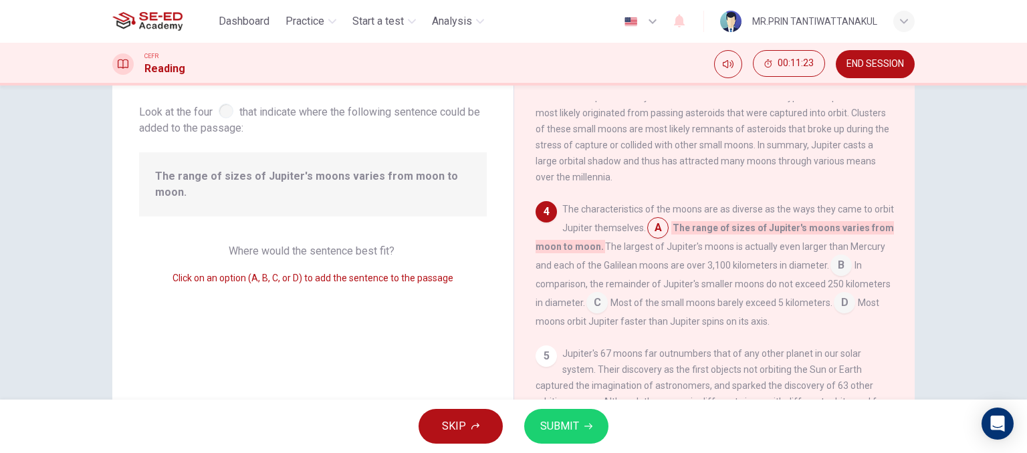
click at [558, 429] on span "SUBMIT" at bounding box center [559, 426] width 39 height 19
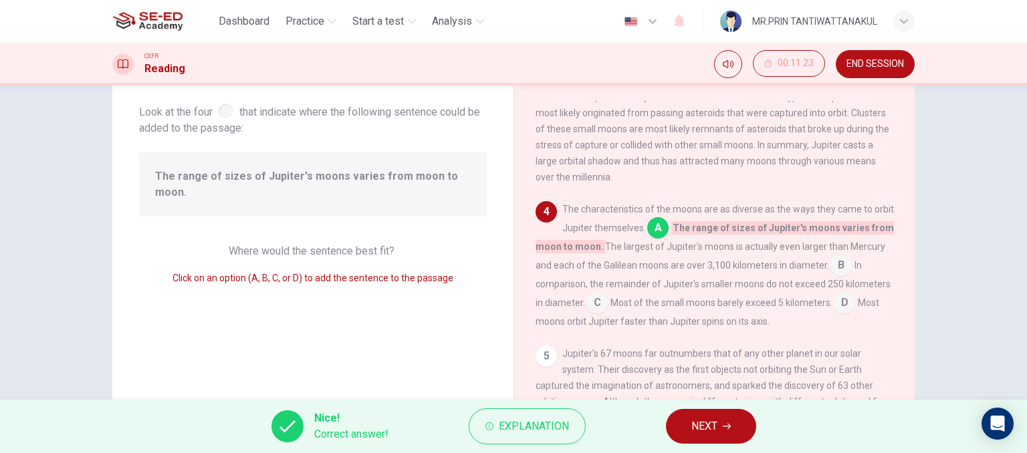
click at [727, 430] on icon "button" at bounding box center [727, 427] width 8 height 8
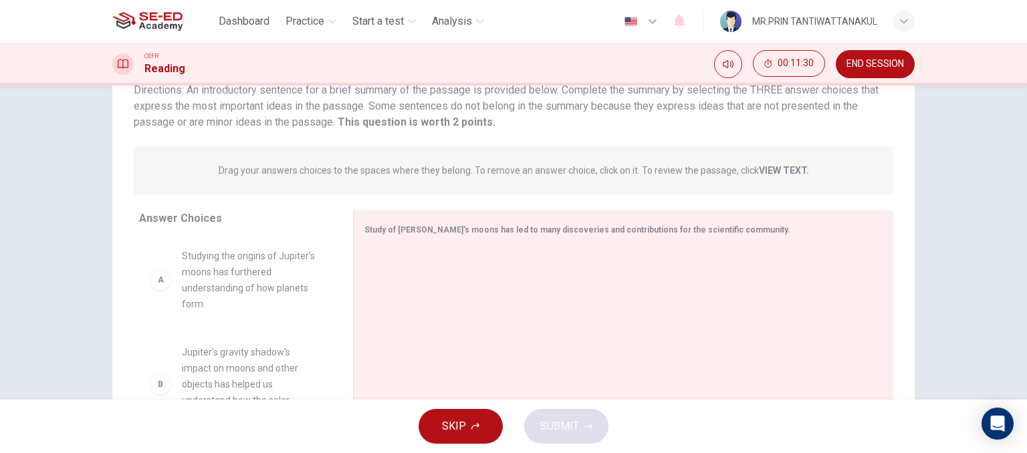
scroll to position [0, 0]
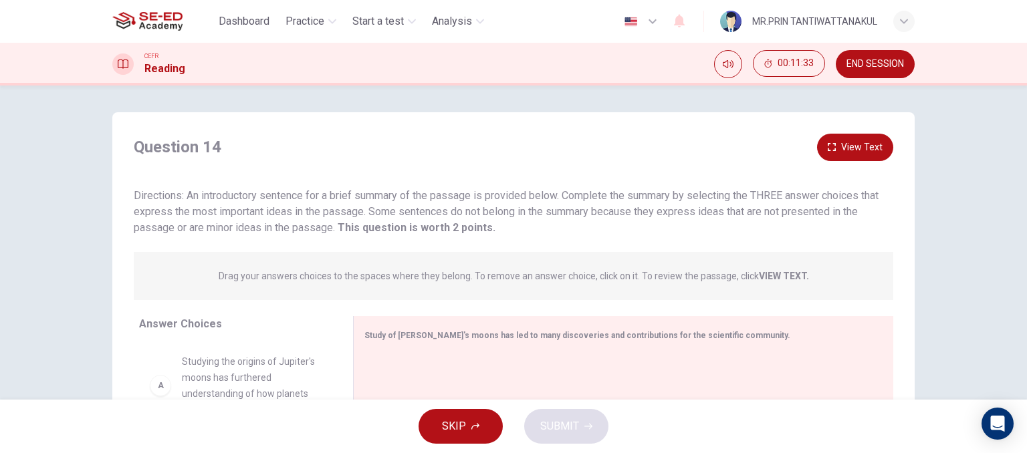
drag, startPoint x: 120, startPoint y: 197, endPoint x: 575, endPoint y: 206, distance: 454.8
click at [575, 206] on div "Question 14 View Text Directions: An introductory sentence for a brief summary …" at bounding box center [513, 185] width 802 height 102
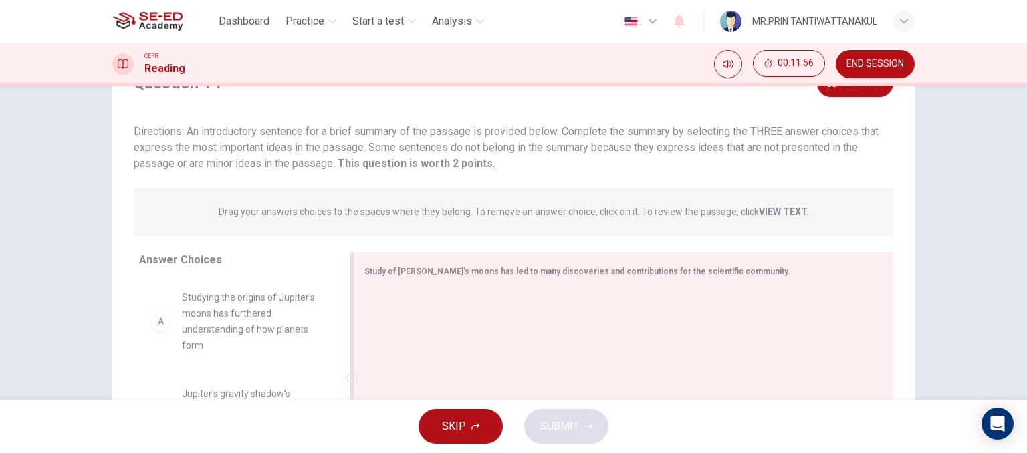
scroll to position [67, 0]
click at [778, 213] on strong "VIEW TEXT." at bounding box center [784, 209] width 50 height 11
click at [746, 209] on p "Drag your answers choices to the spaces where they belong. To remove an answer …" at bounding box center [514, 209] width 590 height 11
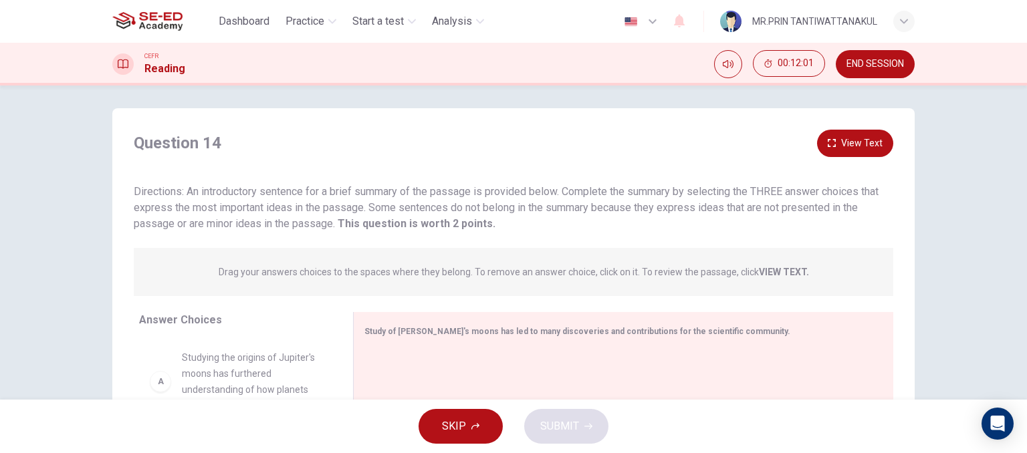
scroll to position [3, 0]
drag, startPoint x: 297, startPoint y: 276, endPoint x: 529, endPoint y: 301, distance: 233.4
click at [529, 301] on div "Question 14 View Text Directions: An introductory sentence for a brief summary …" at bounding box center [513, 351] width 802 height 442
drag, startPoint x: 738, startPoint y: 257, endPoint x: 724, endPoint y: 263, distance: 15.0
click at [724, 263] on div "Drag your answers choices to the spaces where they belong. To remove an answer …" at bounding box center [514, 273] width 760 height 48
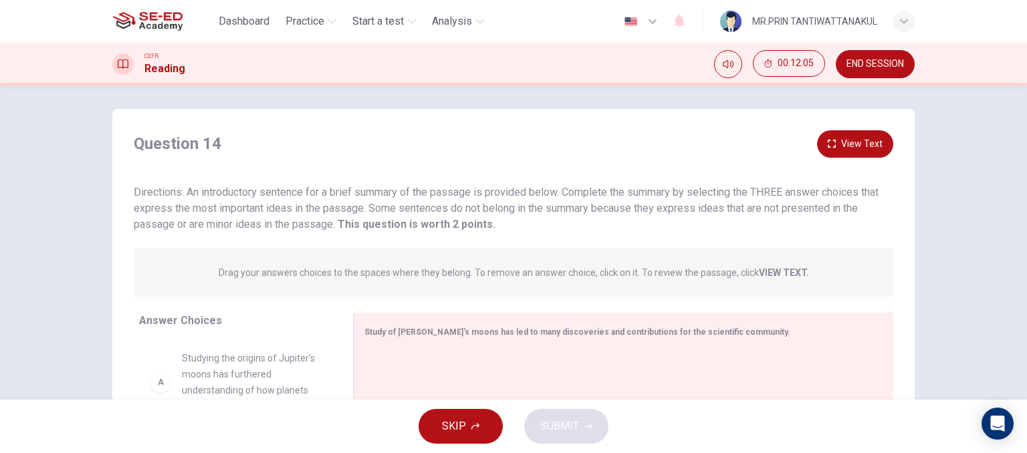
drag, startPoint x: 714, startPoint y: 268, endPoint x: 810, endPoint y: 288, distance: 97.6
click at [744, 278] on span "Drag your answers choices to the spaces where they belong. To remove an answer …" at bounding box center [514, 273] width 590 height 16
click at [810, 288] on div "Drag your answers choices to the spaces where they belong. To remove an answer …" at bounding box center [514, 273] width 760 height 48
click at [788, 290] on div "Drag your answers choices to the spaces where they belong. To remove an answer …" at bounding box center [514, 273] width 760 height 48
click at [787, 290] on div "Drag your answers choices to the spaces where they belong. To remove an answer …" at bounding box center [514, 273] width 760 height 48
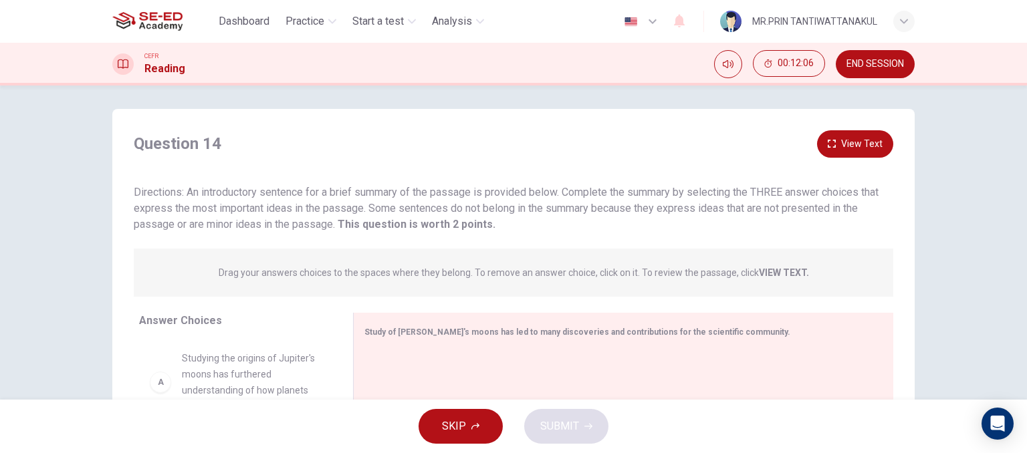
click at [787, 290] on div "Drag your answers choices to the spaces where they belong. To remove an answer …" at bounding box center [514, 273] width 760 height 48
click at [776, 265] on span "Drag your answers choices to the spaces where they belong. To remove an answer …" at bounding box center [514, 273] width 590 height 16
click at [776, 260] on div "Drag your answers choices to the spaces where they belong. To remove an answer …" at bounding box center [514, 273] width 760 height 48
click at [864, 142] on button "View Text" at bounding box center [855, 143] width 76 height 27
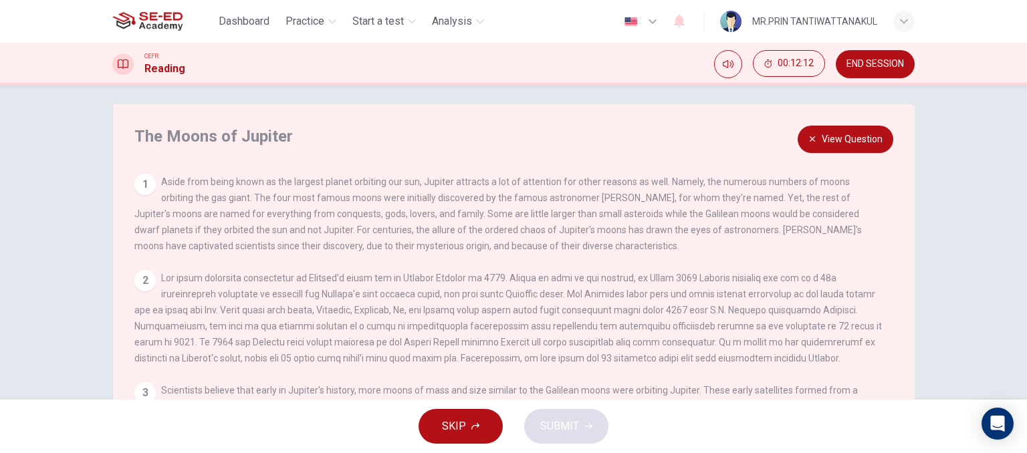
scroll to position [0, 0]
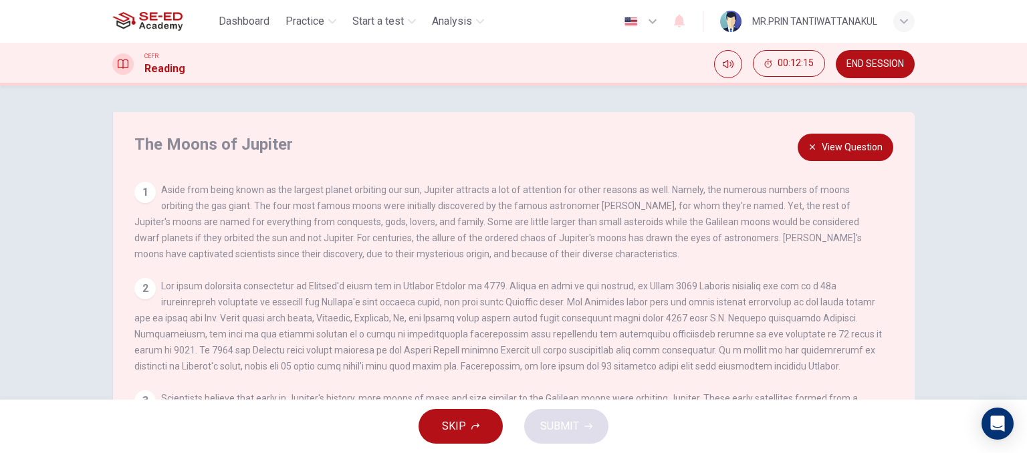
click at [841, 151] on button "View Question" at bounding box center [846, 147] width 96 height 27
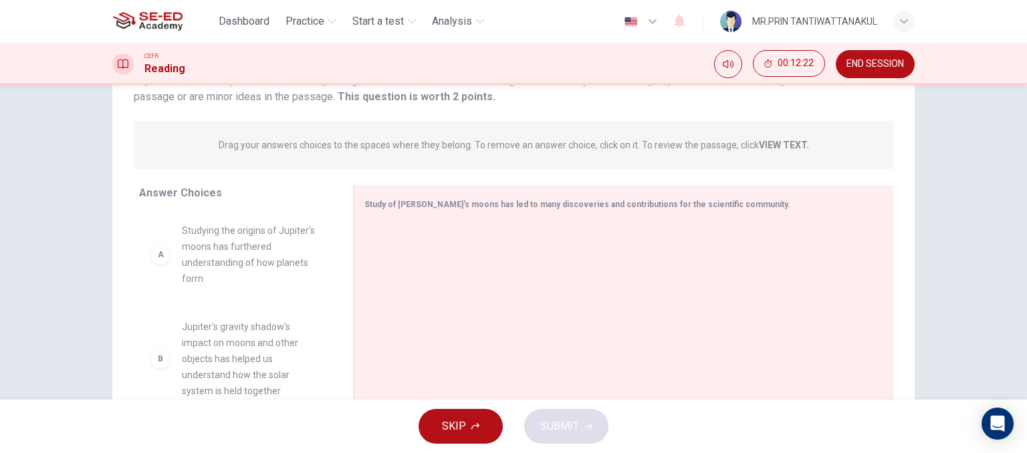
scroll to position [134, 0]
click at [163, 255] on div "A" at bounding box center [160, 251] width 21 height 21
click at [160, 262] on div "A" at bounding box center [160, 251] width 21 height 21
drag, startPoint x: 160, startPoint y: 262, endPoint x: 156, endPoint y: 268, distance: 6.9
click at [156, 268] on div "B Jupiter's gravity shadow's impact on moons and other objects has helped us un…" at bounding box center [235, 312] width 193 height 206
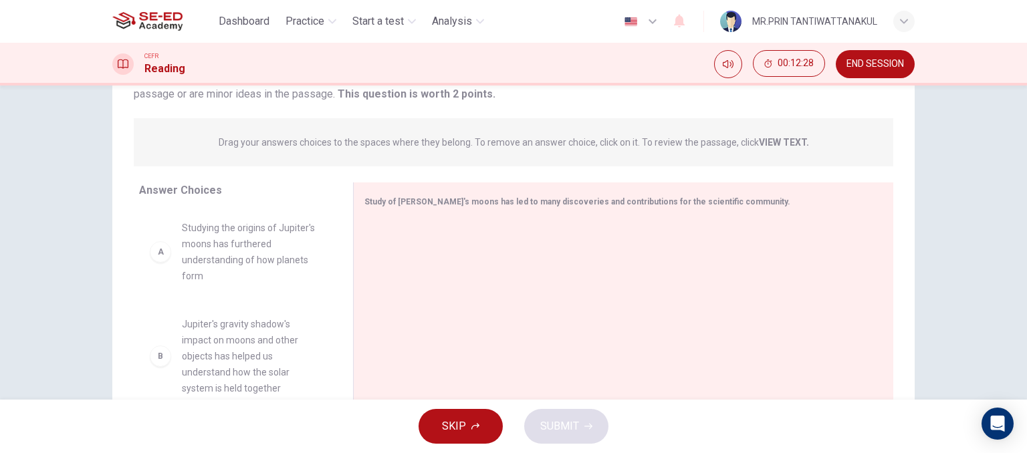
click at [156, 261] on div "A" at bounding box center [160, 251] width 21 height 21
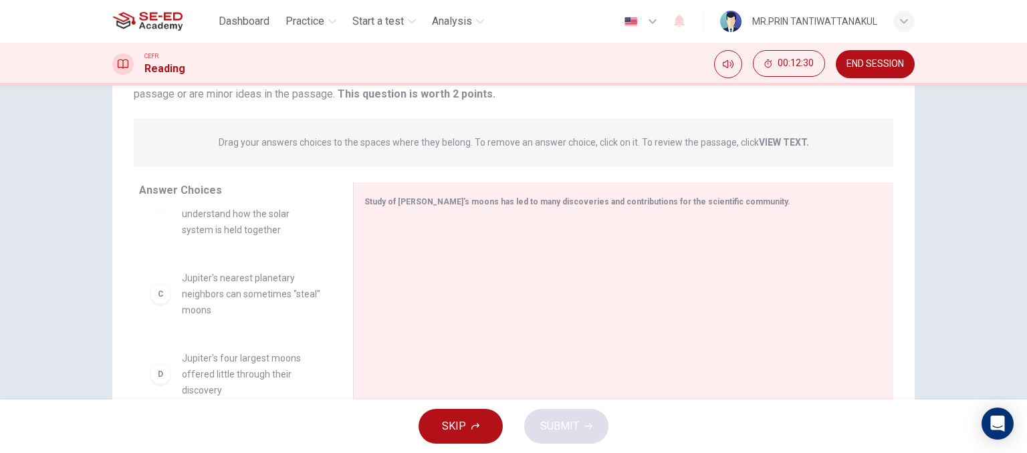
scroll to position [201, 0]
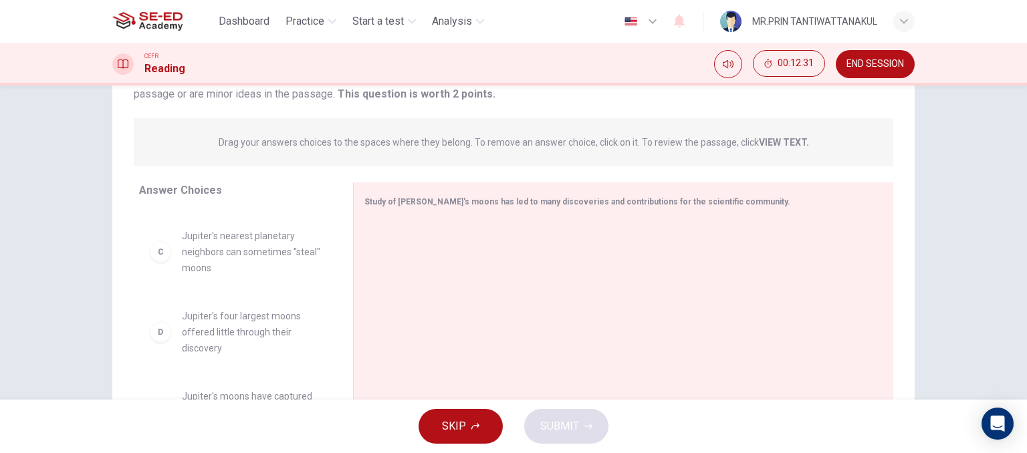
click at [155, 335] on div "D" at bounding box center [160, 332] width 21 height 21
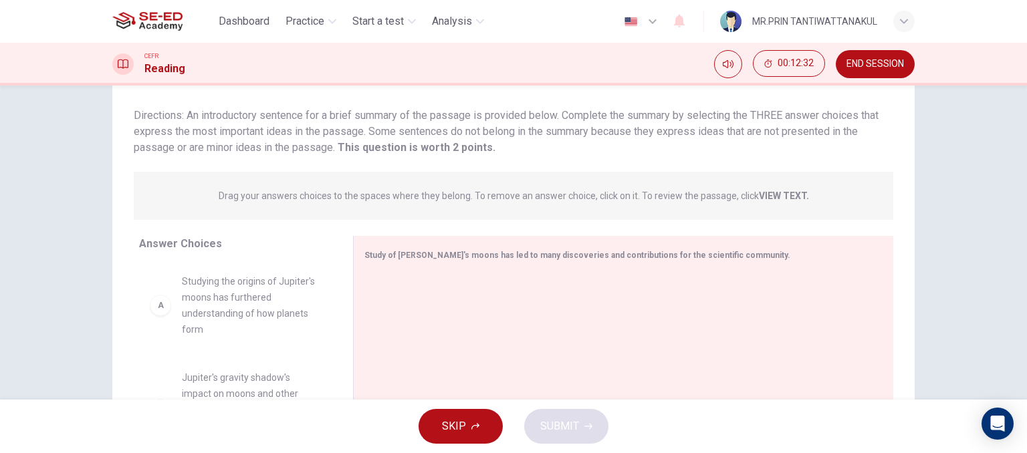
scroll to position [0, 0]
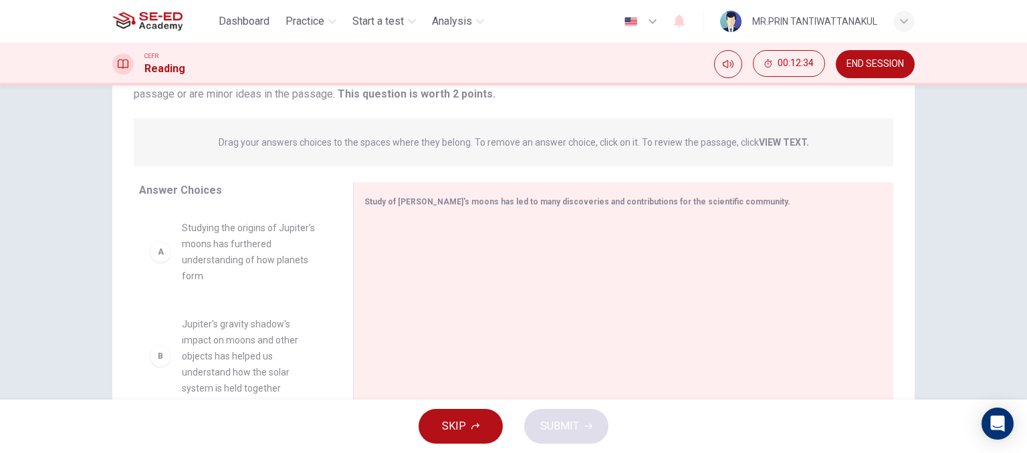
click at [166, 246] on div "A" at bounding box center [160, 251] width 21 height 21
drag, startPoint x: 276, startPoint y: 260, endPoint x: 265, endPoint y: 260, distance: 10.7
click at [276, 260] on span "Studying the origins of Jupiter's moons has furthered understanding of how plan…" at bounding box center [251, 252] width 139 height 64
click at [265, 260] on span "Studying the origins of Jupiter's moons has furthered understanding of how plan…" at bounding box center [251, 252] width 139 height 64
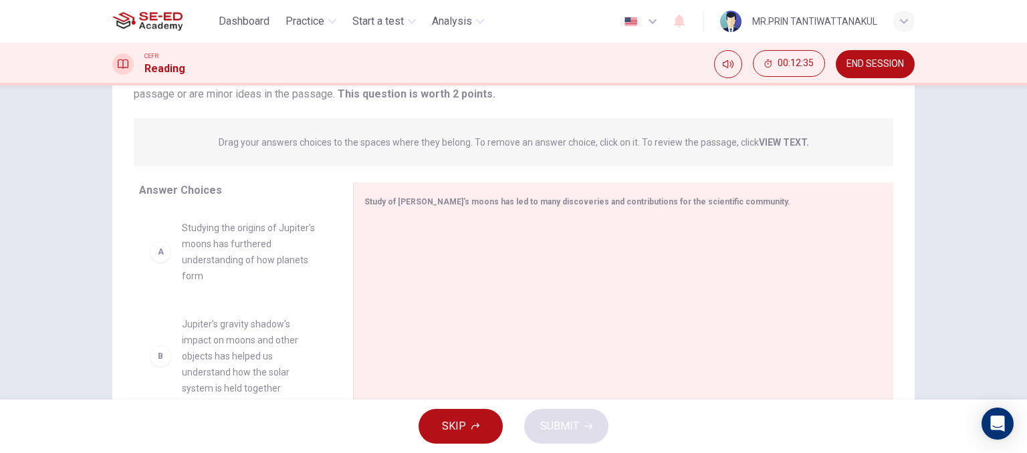
click at [255, 257] on span "Studying the origins of Jupiter's moons has furthered understanding of how plan…" at bounding box center [251, 252] width 139 height 64
click at [296, 207] on div "Answer Choices A Studying the origins of Jupiter's moons has furthered understa…" at bounding box center [232, 312] width 241 height 259
drag, startPoint x: 214, startPoint y: 244, endPoint x: 193, endPoint y: 250, distance: 22.2
click at [193, 250] on div "B Jupiter's gravity shadow's impact on moons and other objects has helped us un…" at bounding box center [235, 312] width 193 height 206
click at [152, 248] on div "B Jupiter's gravity shadow's impact on moons and other objects has helped us un…" at bounding box center [235, 312] width 193 height 206
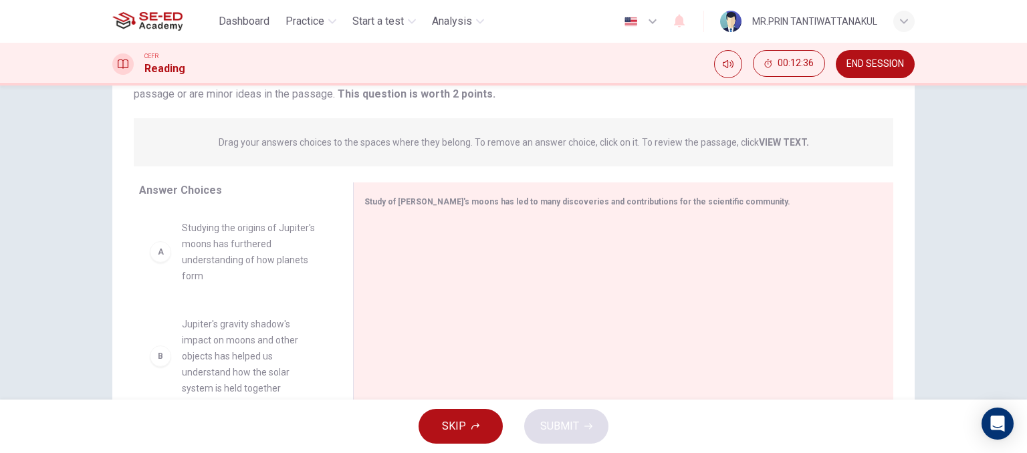
click at [152, 249] on div "A" at bounding box center [160, 251] width 21 height 21
click at [150, 255] on div "A" at bounding box center [160, 251] width 21 height 21
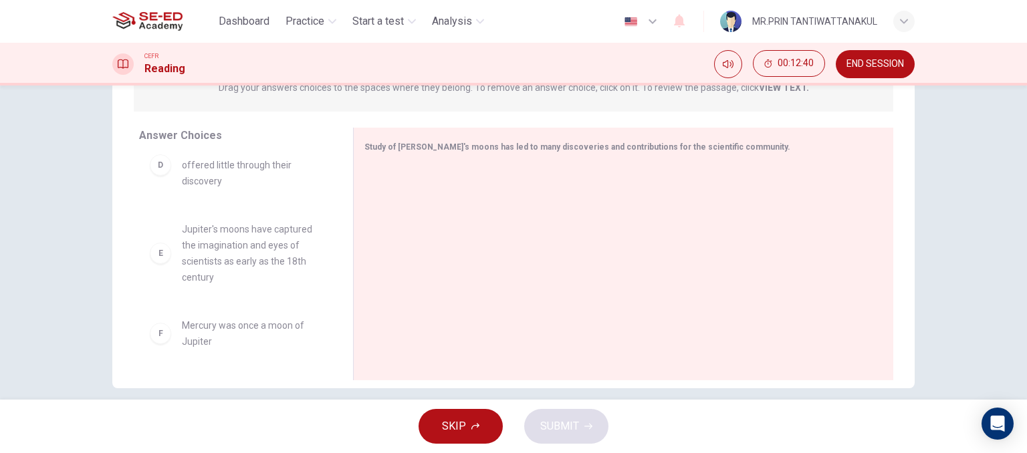
scroll to position [204, 0]
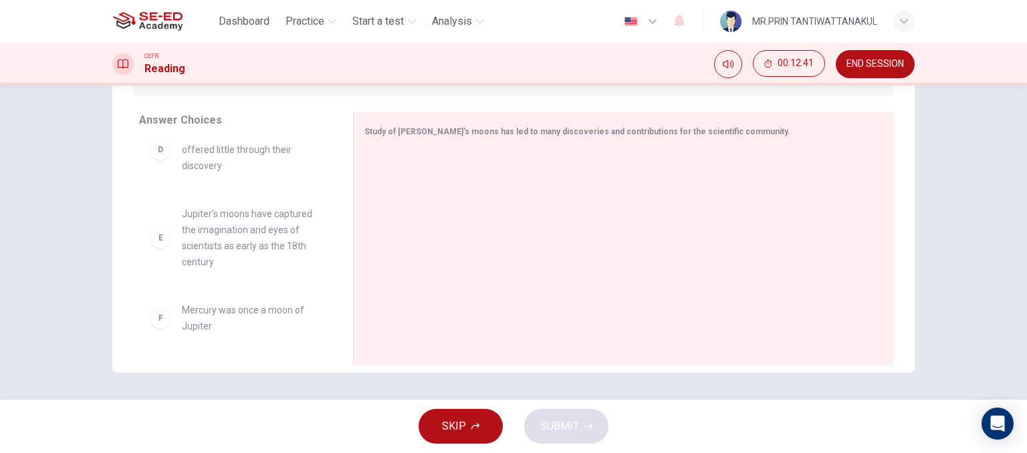
click at [167, 330] on div "F Mercury was once a moon of Jupiter" at bounding box center [235, 318] width 171 height 32
click at [162, 245] on div "E" at bounding box center [160, 237] width 21 height 21
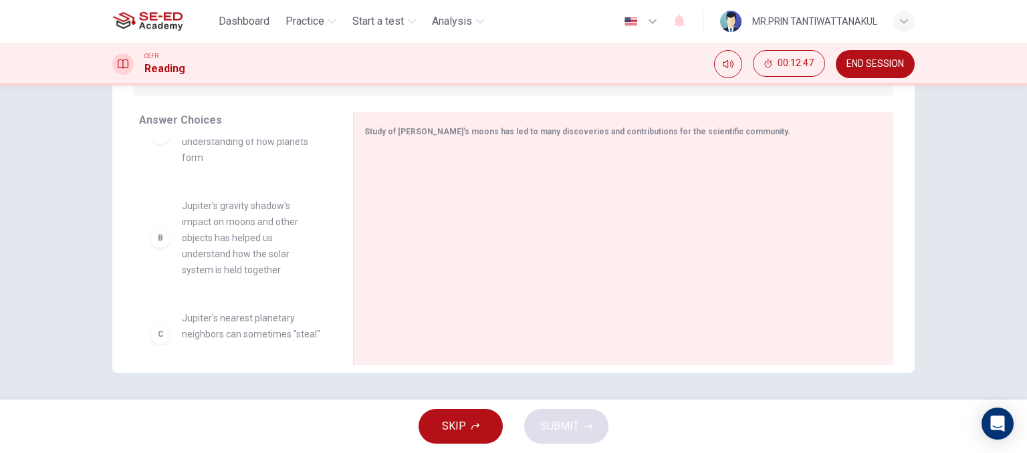
scroll to position [45, 0]
